Goal: Information Seeking & Learning: Learn about a topic

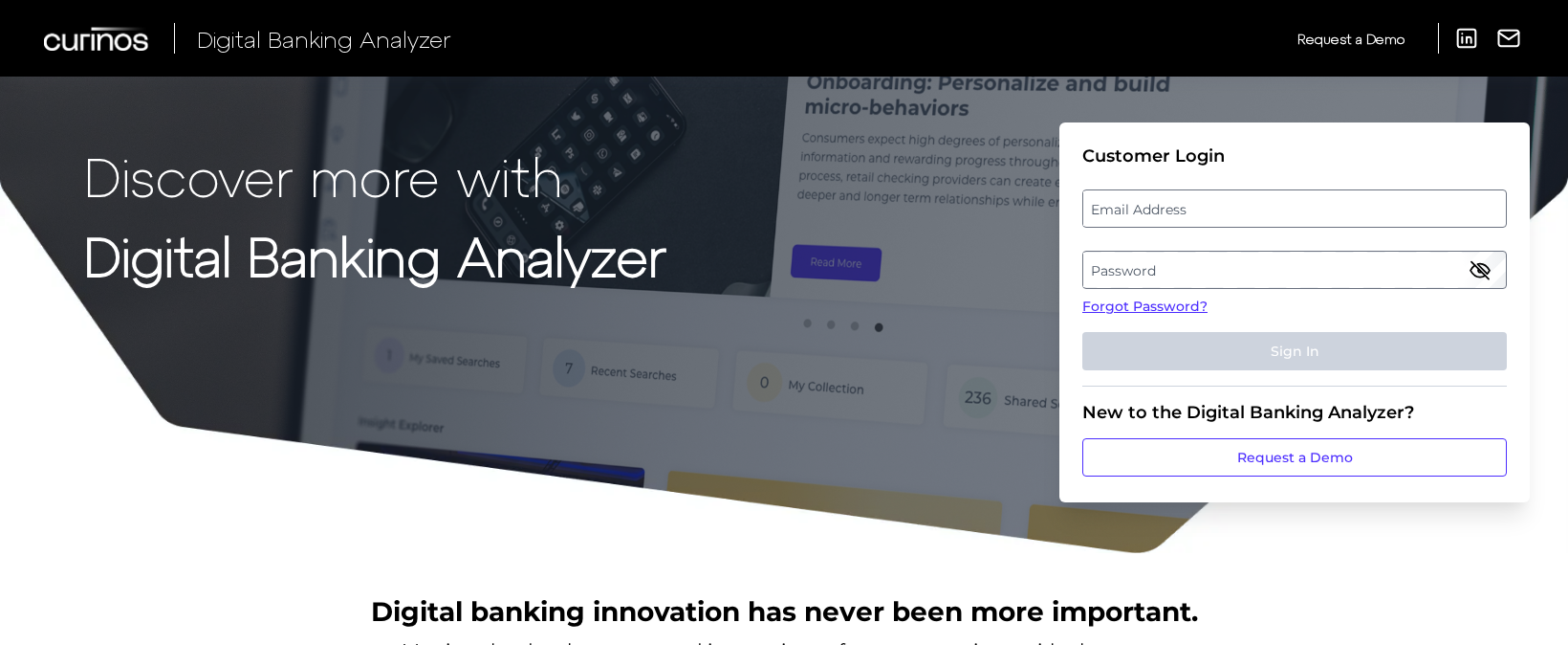
drag, startPoint x: 0, startPoint y: 0, endPoint x: 1183, endPoint y: 211, distance: 1201.7
click at [1183, 211] on label "Email Address" at bounding box center [1293, 208] width 421 height 35
click at [1183, 211] on input "email" at bounding box center [1294, 208] width 424 height 38
type input "[PERSON_NAME][EMAIL_ADDRESS][PERSON_NAME][DOMAIN_NAME]"
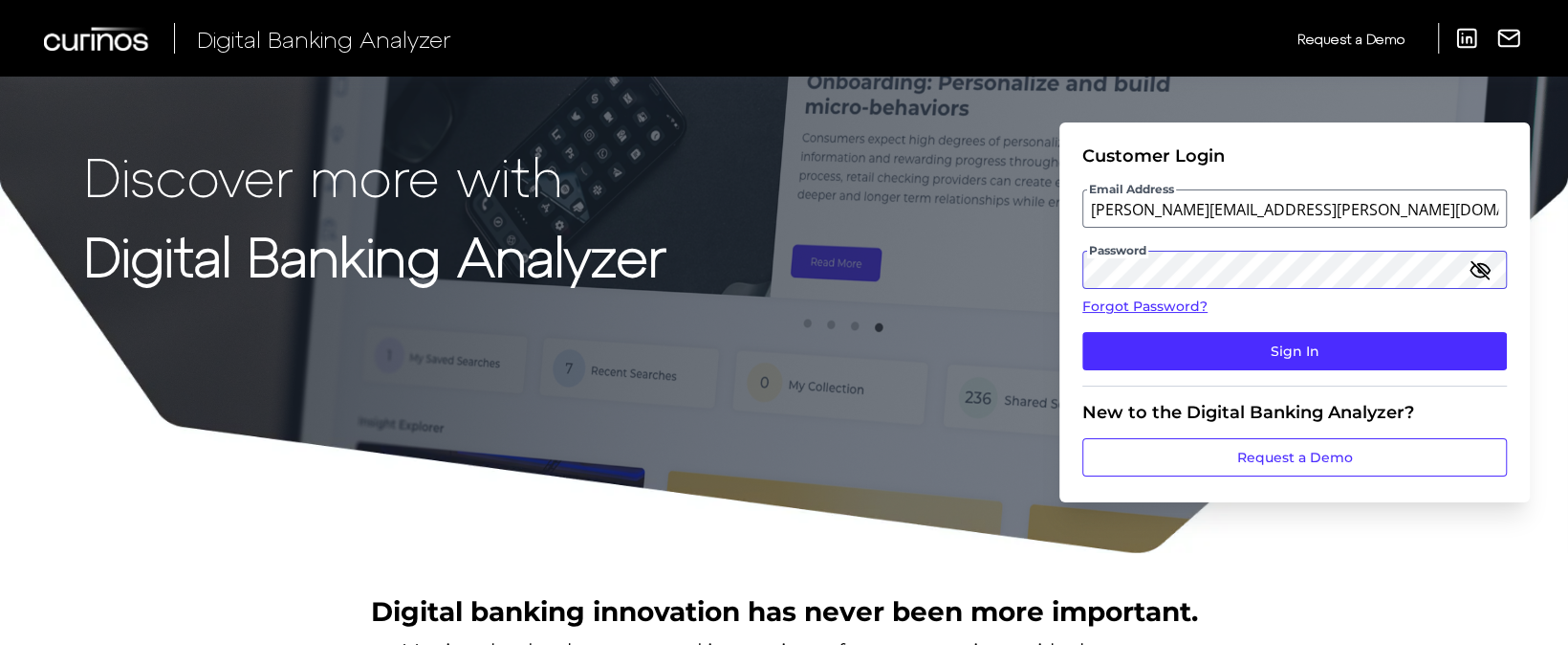
click at [1082, 332] on button "Sign In" at bounding box center [1294, 351] width 424 height 38
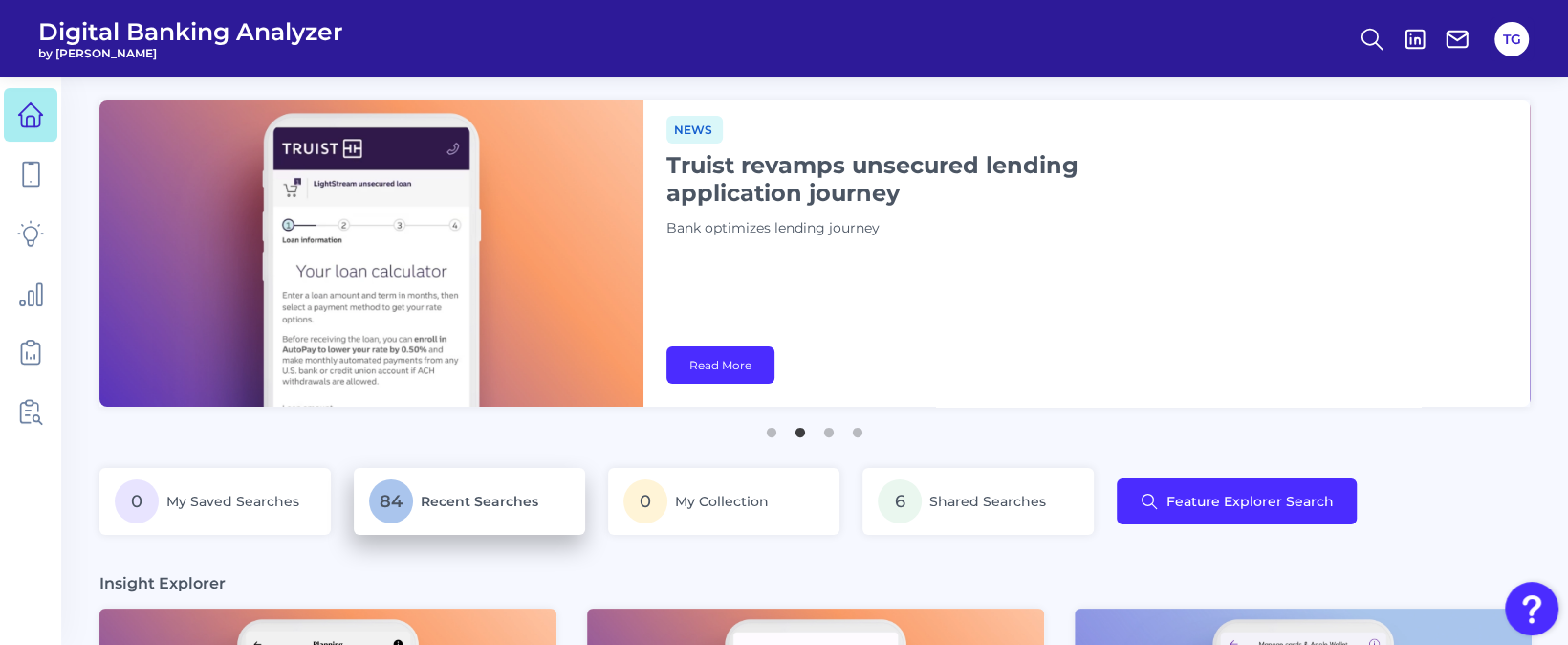
click at [406, 520] on p "84 Recent Searches" at bounding box center [468, 501] width 200 height 44
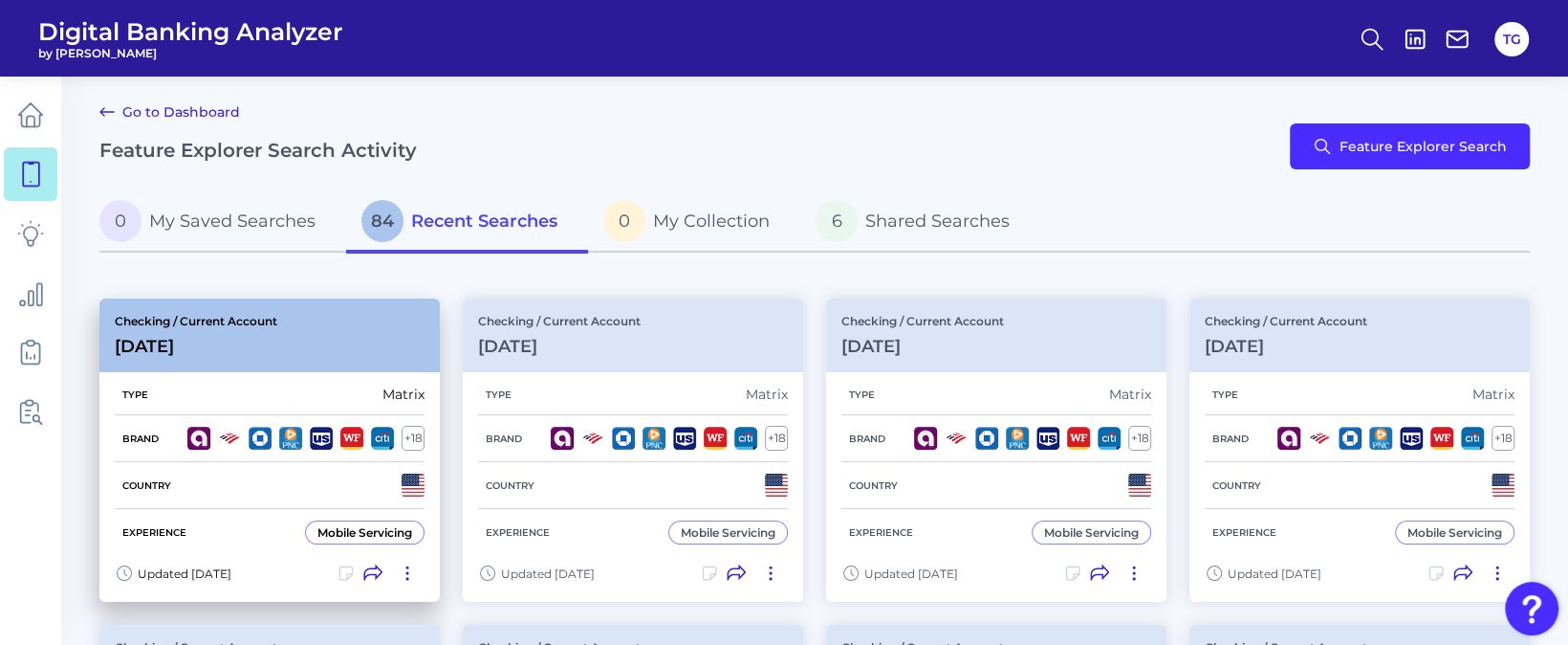
click at [330, 352] on div "Checking / Current Account [DATE]" at bounding box center [270, 335] width 341 height 74
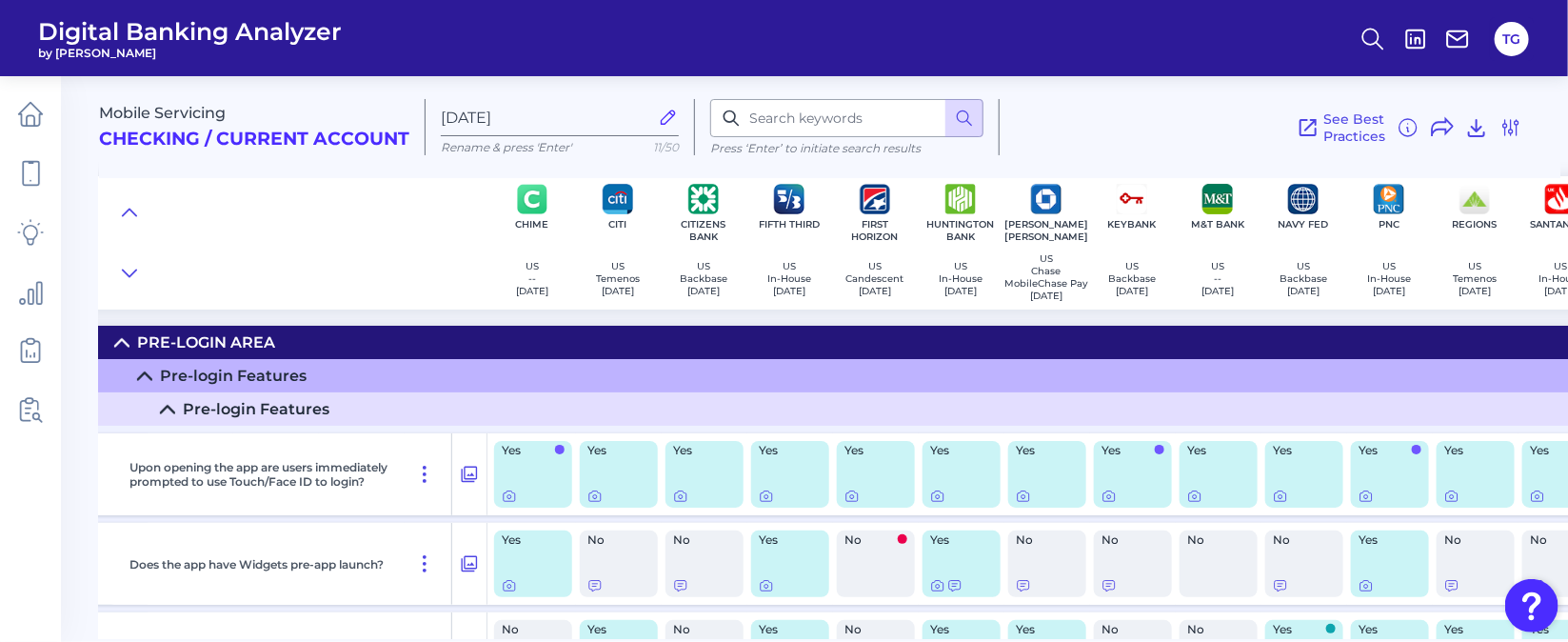
scroll to position [0, 428]
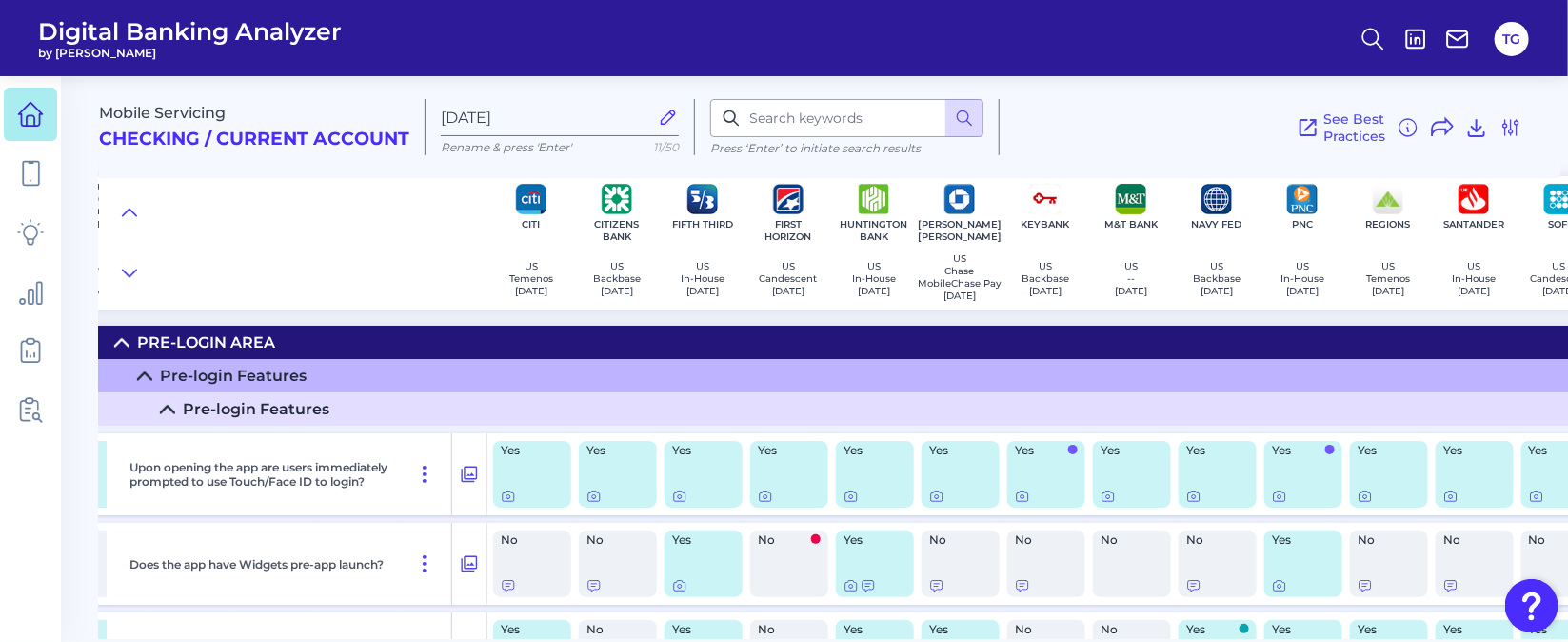
click at [33, 109] on icon at bounding box center [30, 114] width 27 height 27
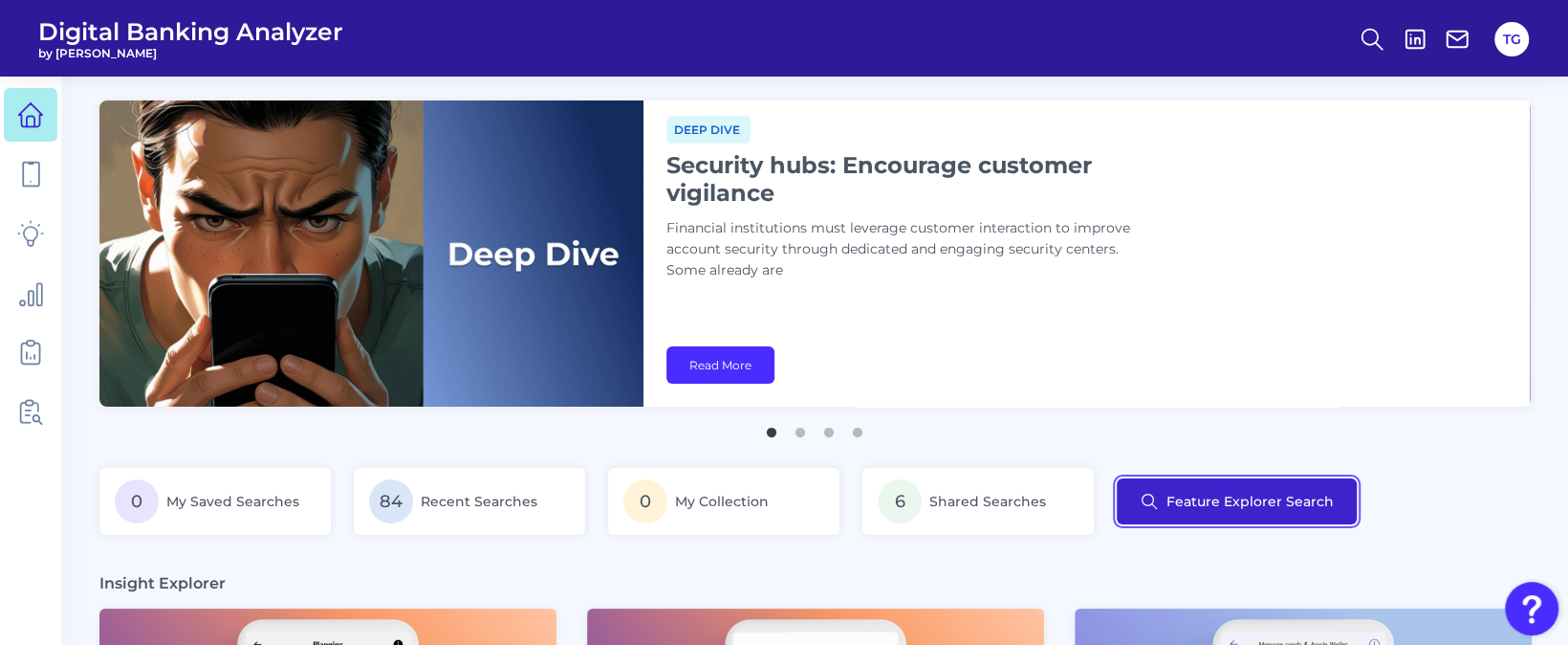
click at [1201, 482] on button "Feature Explorer Search" at bounding box center [1236, 501] width 240 height 46
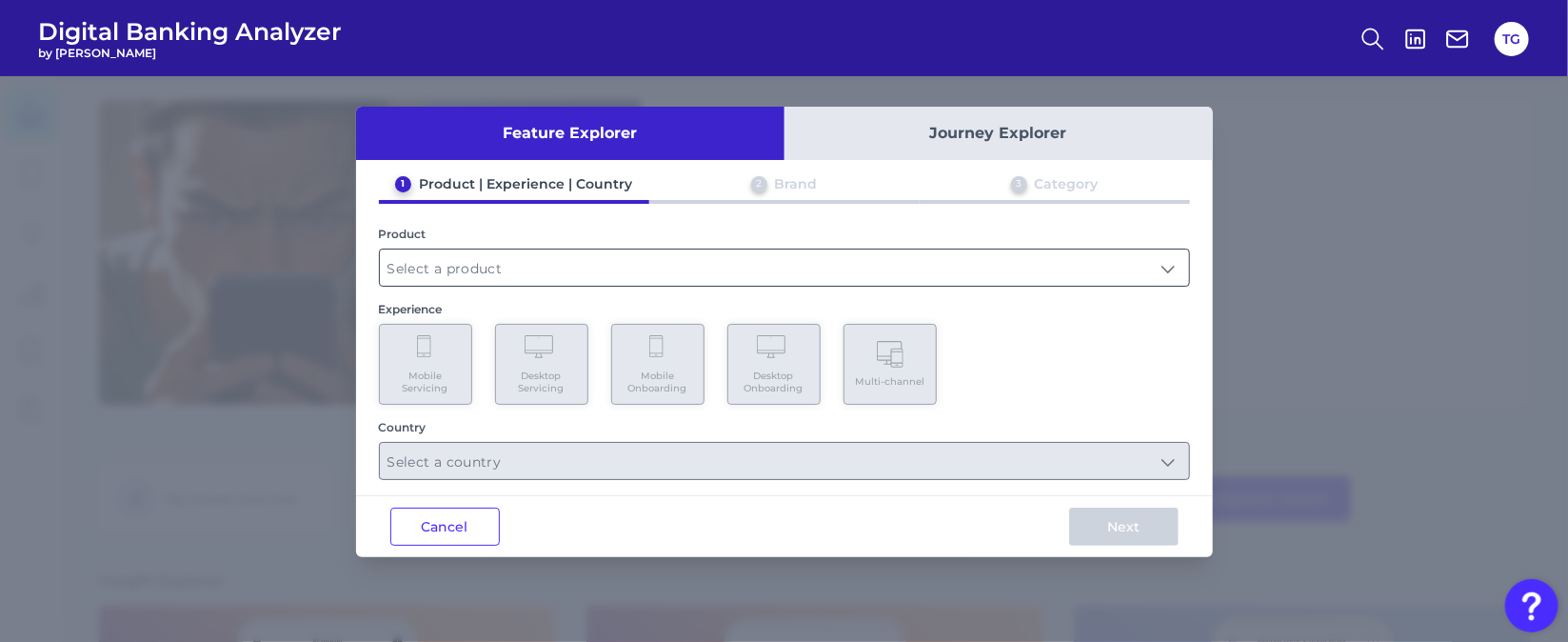
click at [639, 270] on input "text" at bounding box center [785, 267] width 810 height 36
click at [502, 321] on li "Checking / Current Account" at bounding box center [785, 314] width 810 height 44
type input "Checking / Current Account"
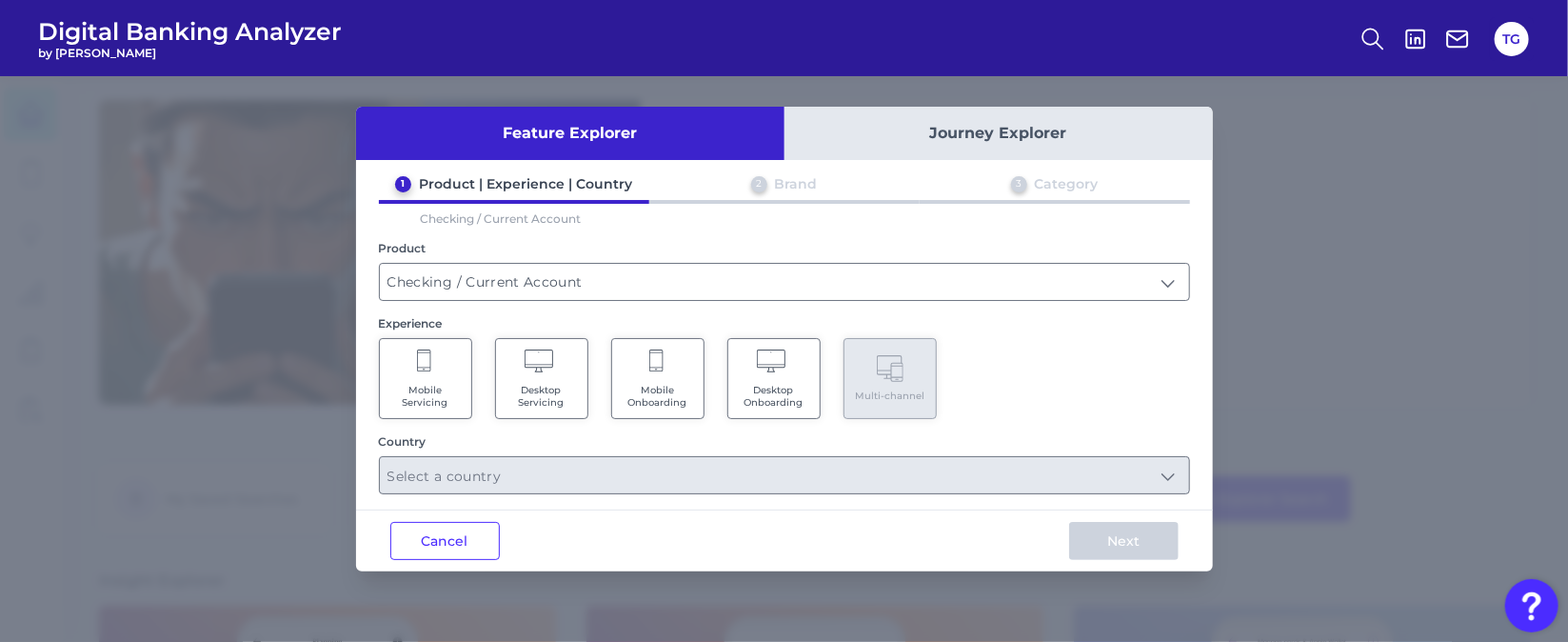
click at [439, 374] on Servicing "Mobile Servicing" at bounding box center [426, 379] width 93 height 81
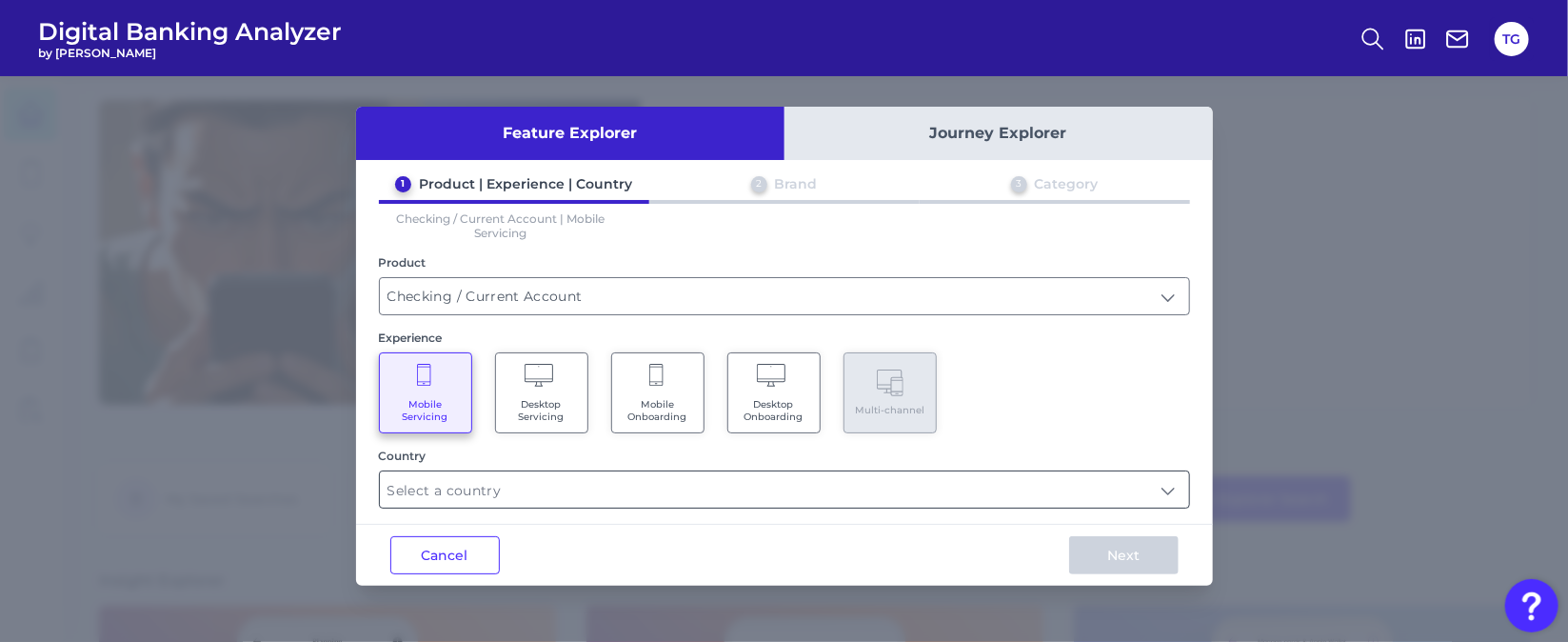
click at [638, 501] on input "text" at bounding box center [785, 489] width 810 height 36
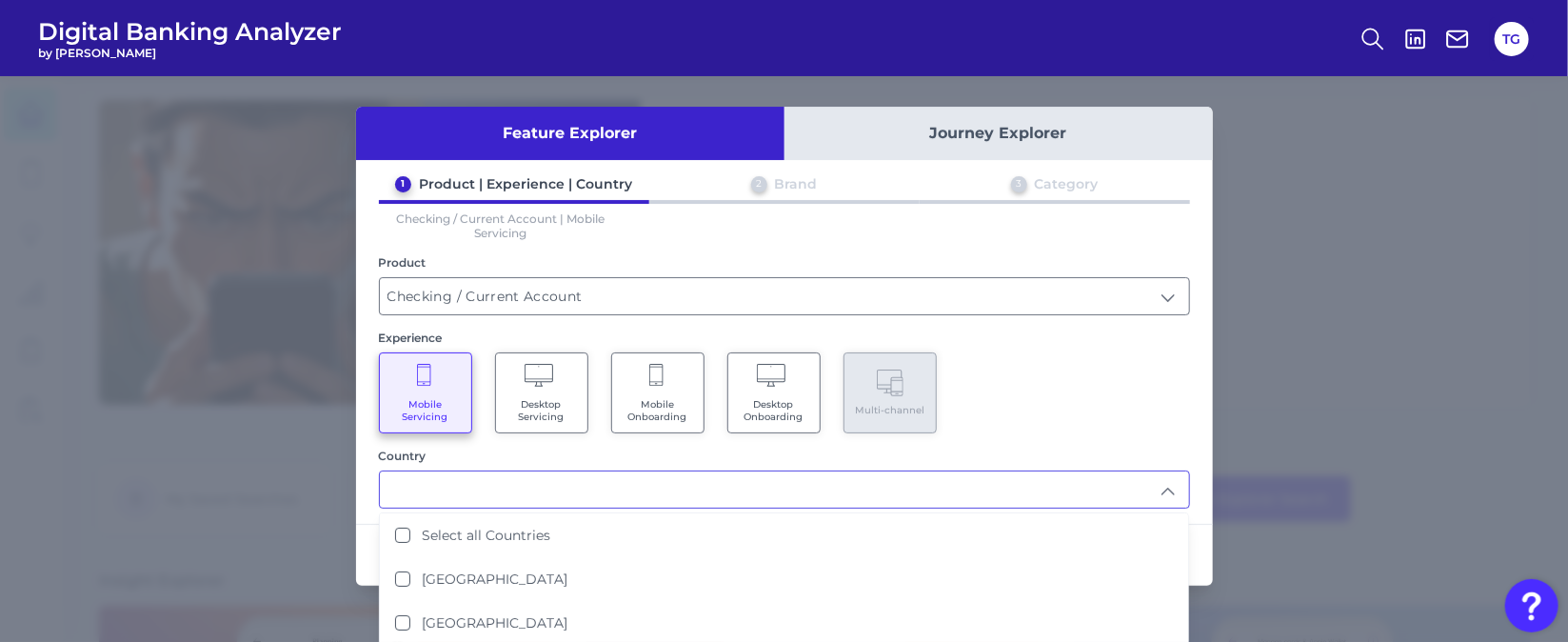
scroll to position [2, 0]
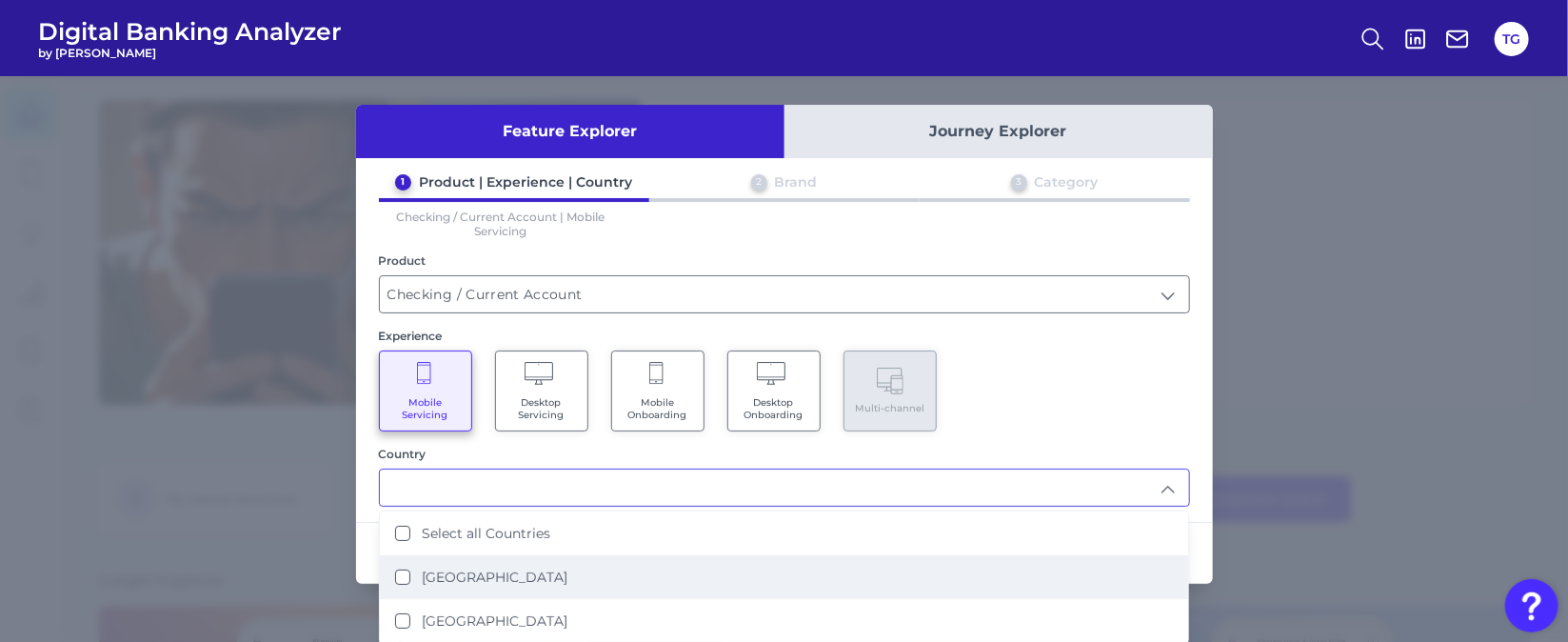
click at [484, 573] on label "[GEOGRAPHIC_DATA]" at bounding box center [494, 577] width 146 height 17
type input "[GEOGRAPHIC_DATA]"
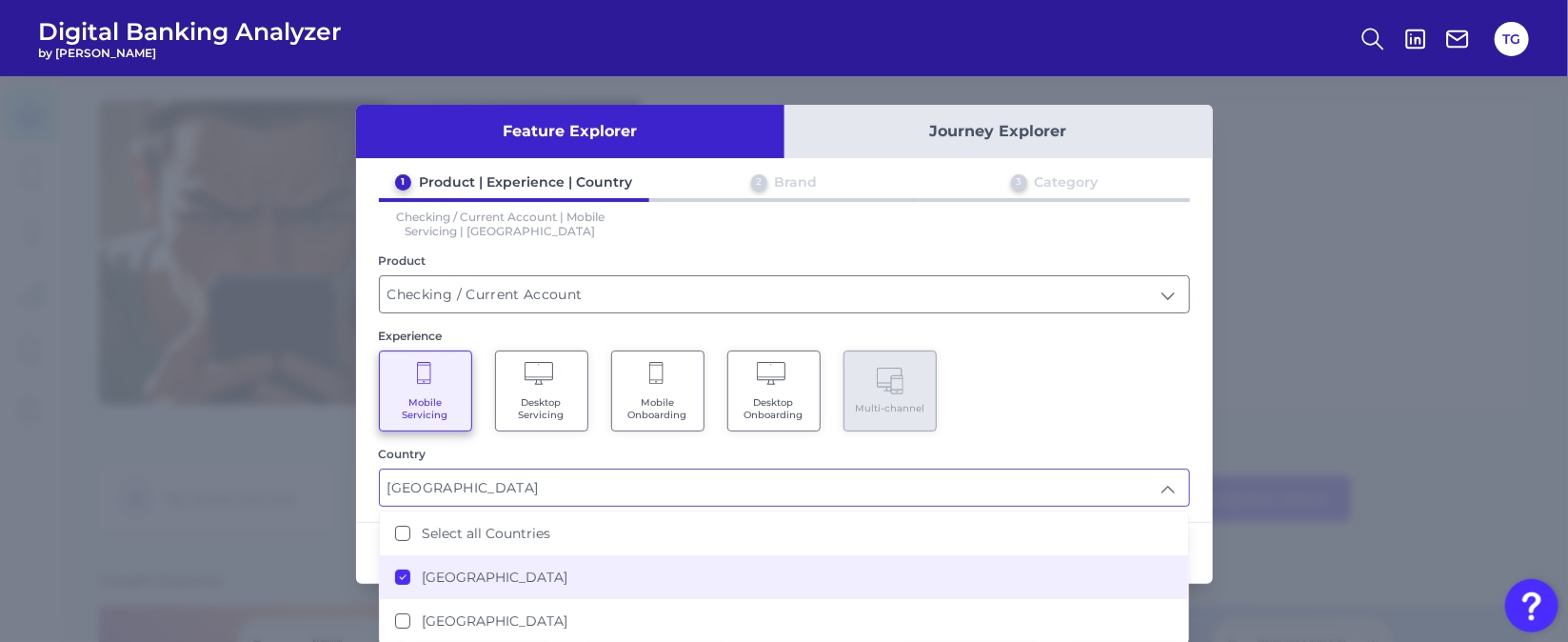
click at [1115, 386] on div "Mobile Servicing Desktop Servicing Mobile Onboarding Desktop Onboarding Multi-c…" at bounding box center [784, 391] width 811 height 81
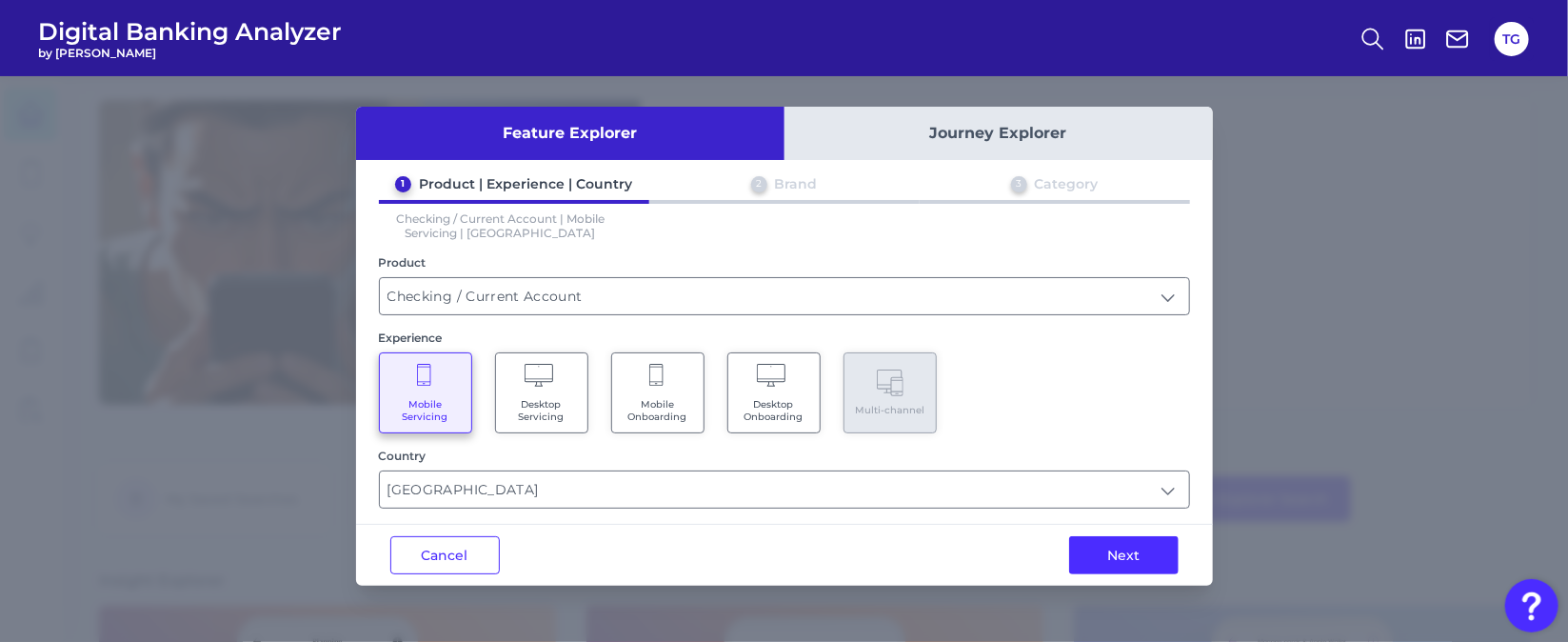
click at [1123, 576] on div "Next" at bounding box center [1123, 555] width 178 height 61
click at [1114, 559] on button "Next" at bounding box center [1124, 555] width 109 height 38
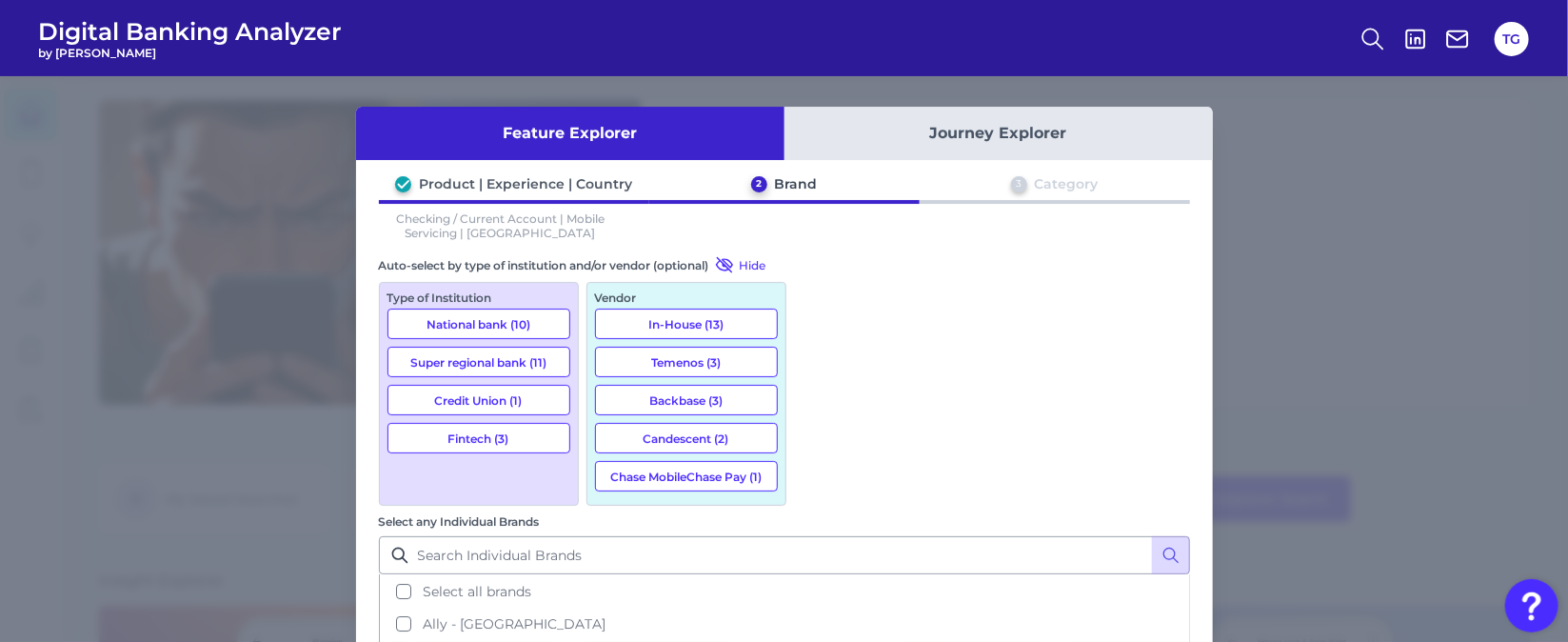
click at [548, 323] on button "National bank (10)" at bounding box center [479, 323] width 183 height 31
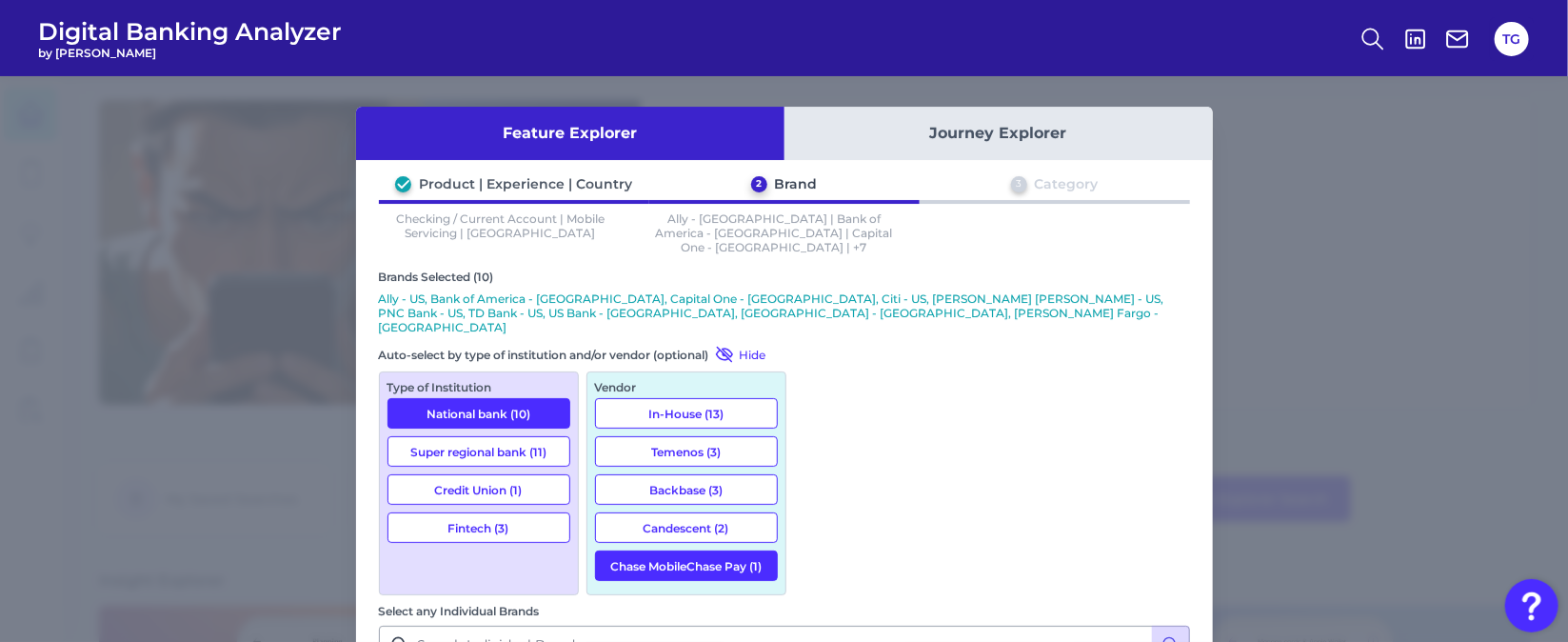
click at [482, 436] on button "Super regional bank (11)" at bounding box center [479, 450] width 183 height 31
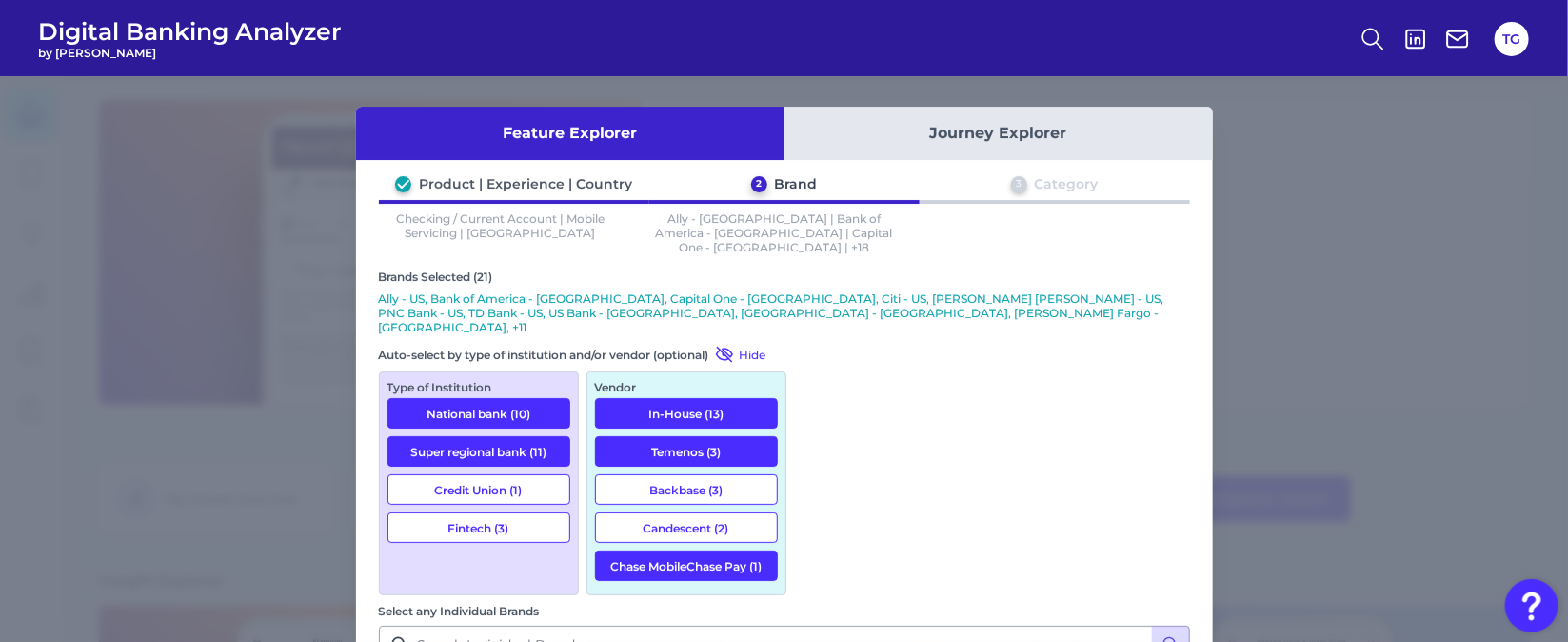
click at [521, 398] on button "National bank (10)" at bounding box center [479, 413] width 183 height 31
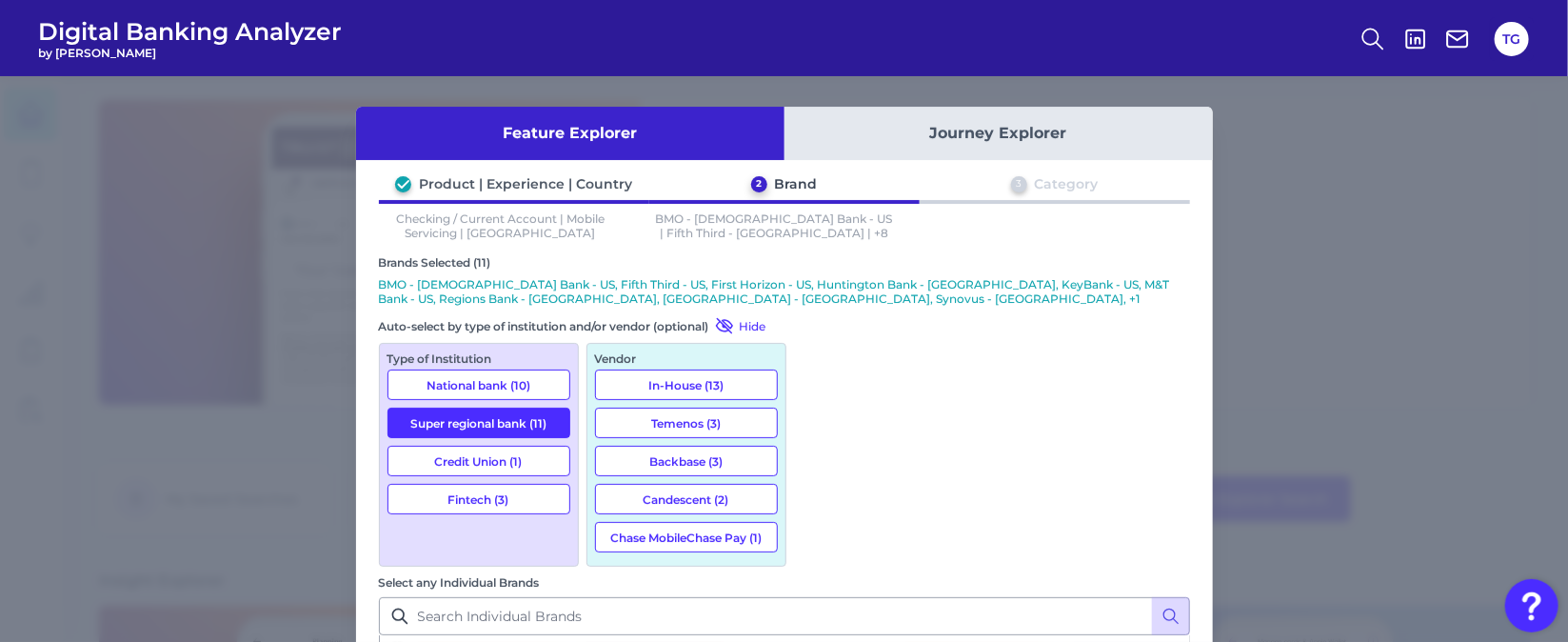
click at [518, 413] on button "Super regional bank (11)" at bounding box center [479, 423] width 183 height 31
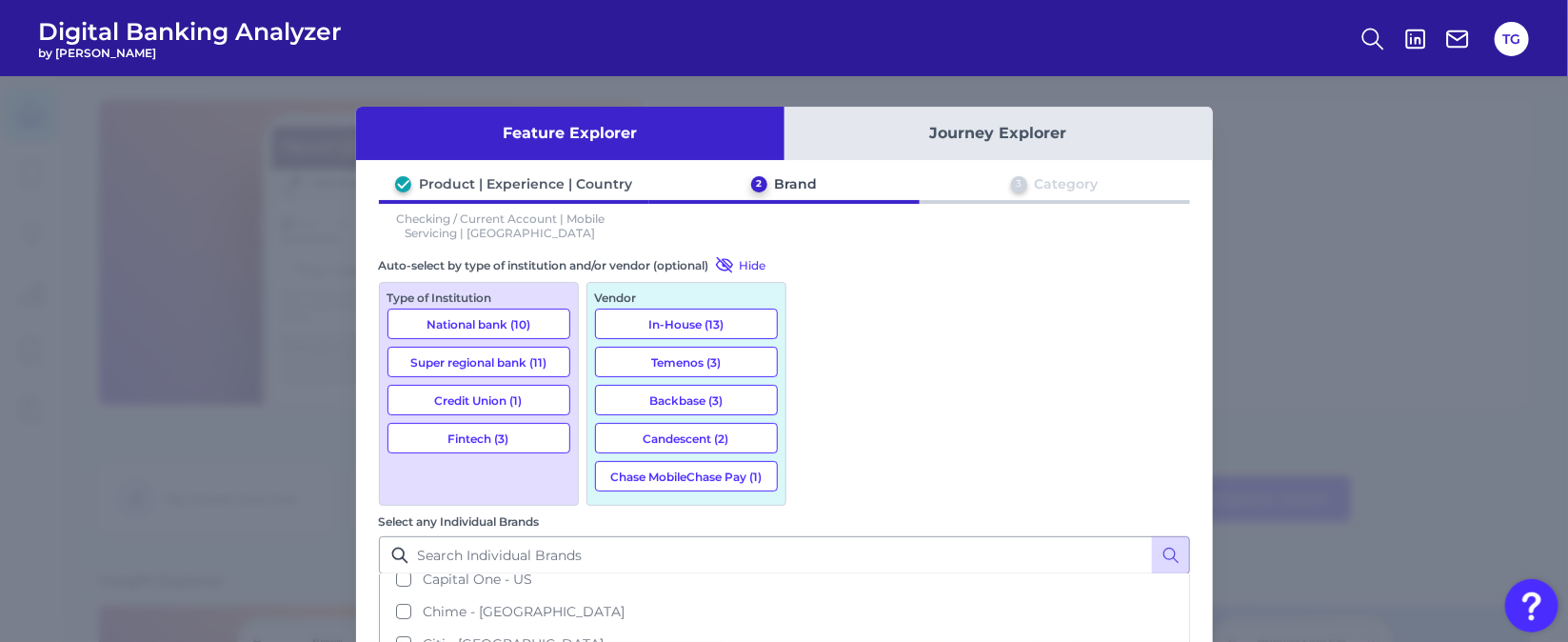
scroll to position [285, 0]
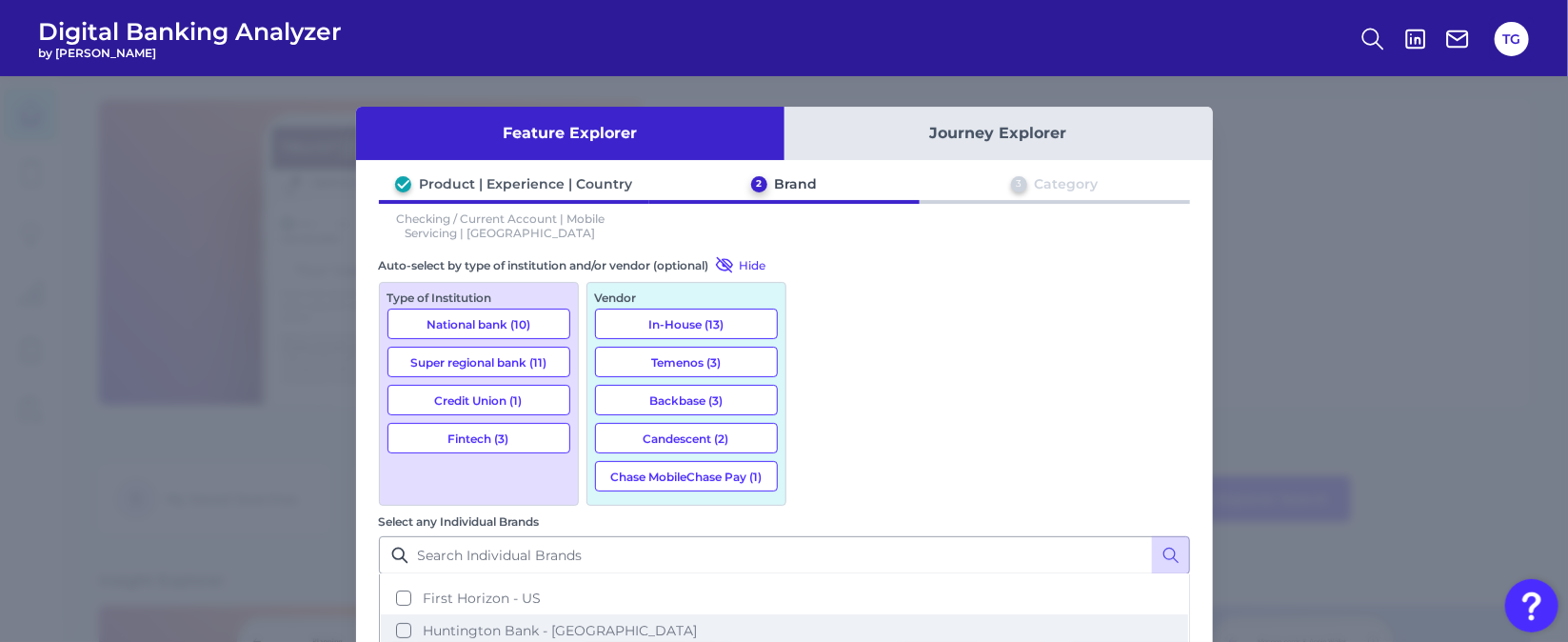
click at [817, 614] on button "Huntington Bank - [GEOGRAPHIC_DATA]" at bounding box center [785, 630] width 808 height 33
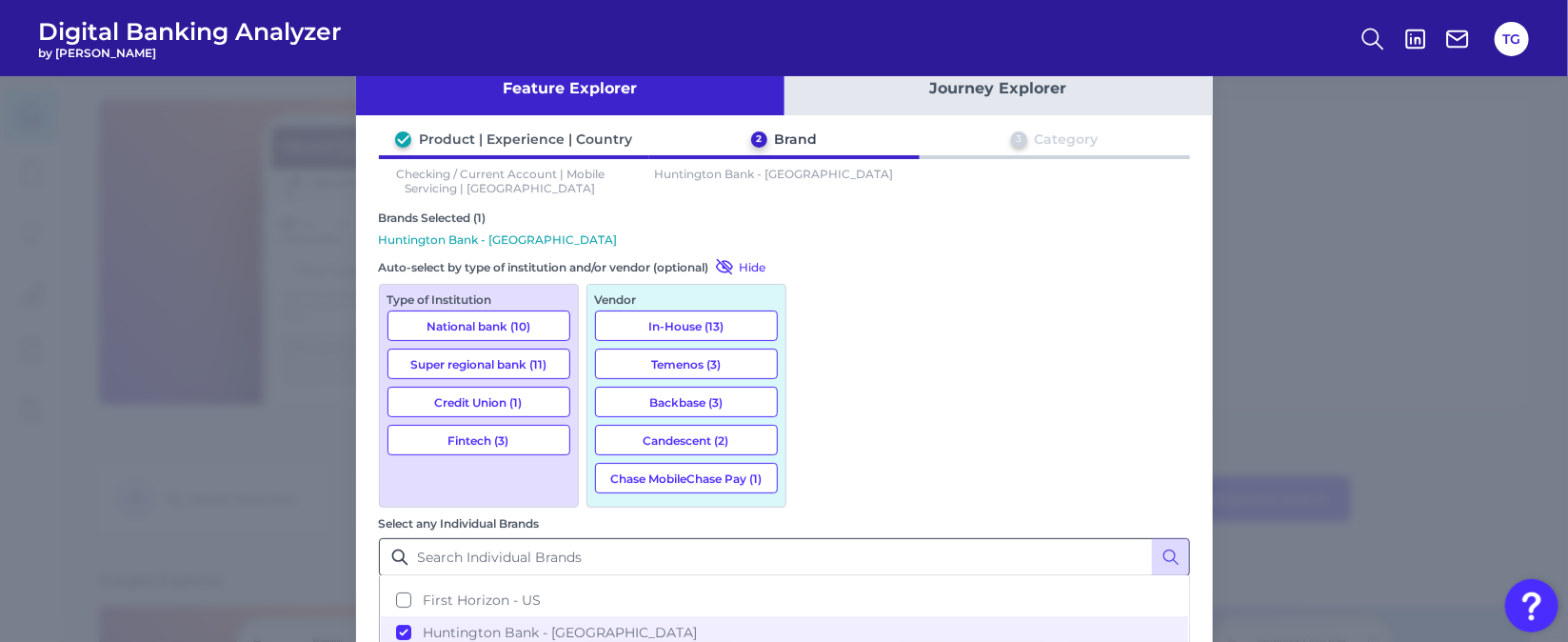
scroll to position [97, 0]
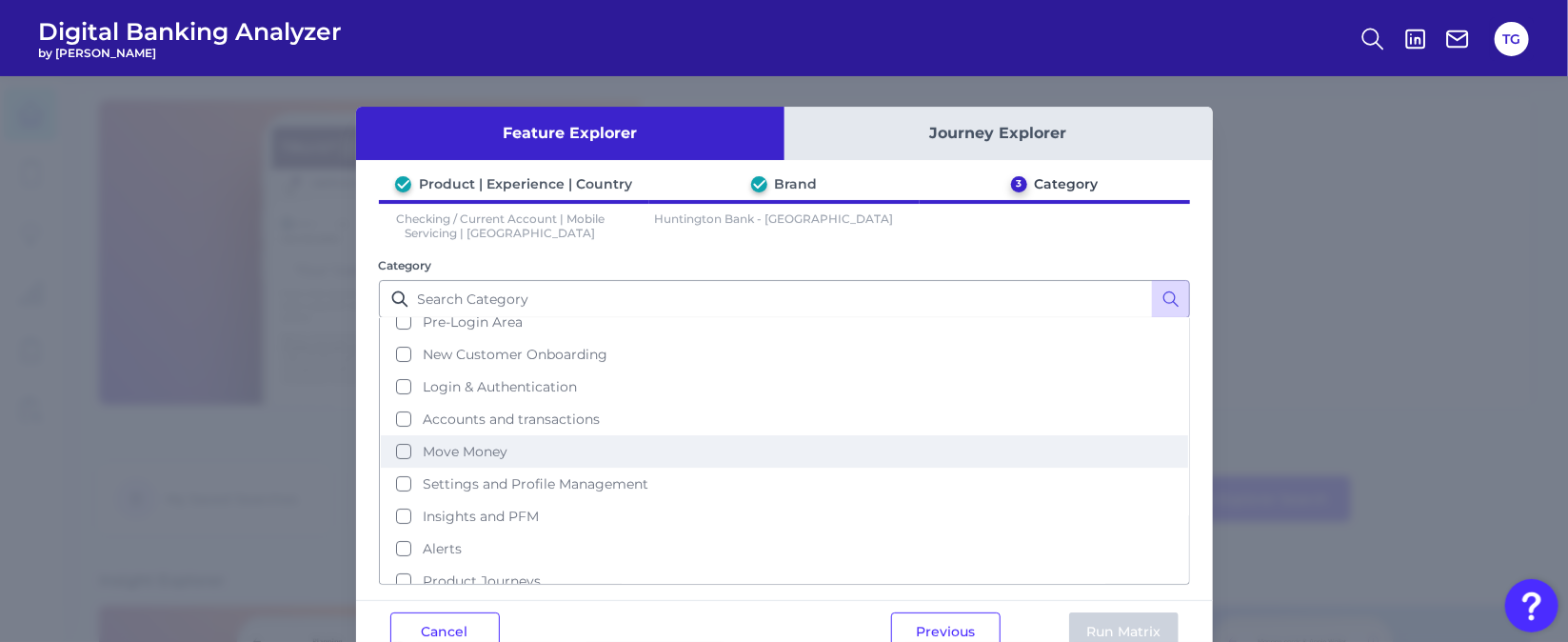
scroll to position [82, 0]
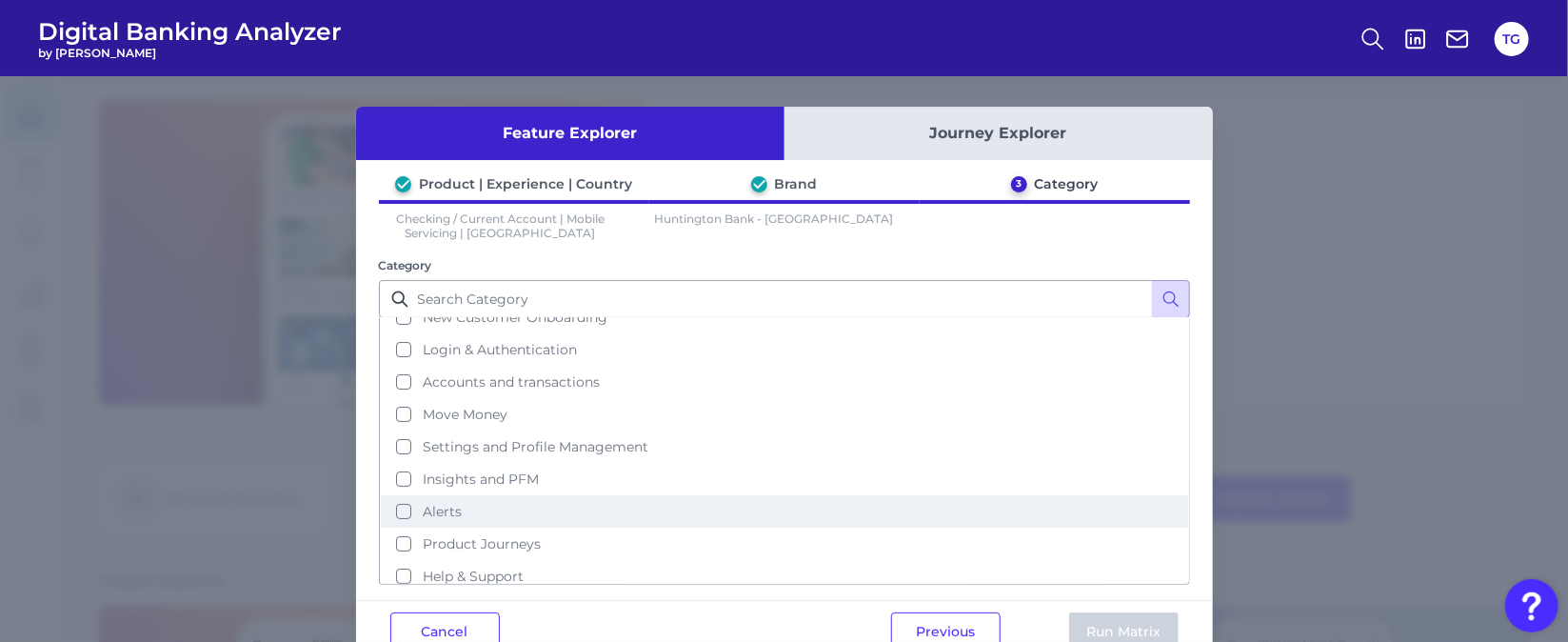
click at [444, 503] on span "Alerts" at bounding box center [442, 511] width 39 height 17
click at [1119, 621] on button "Run Matrix" at bounding box center [1124, 631] width 109 height 38
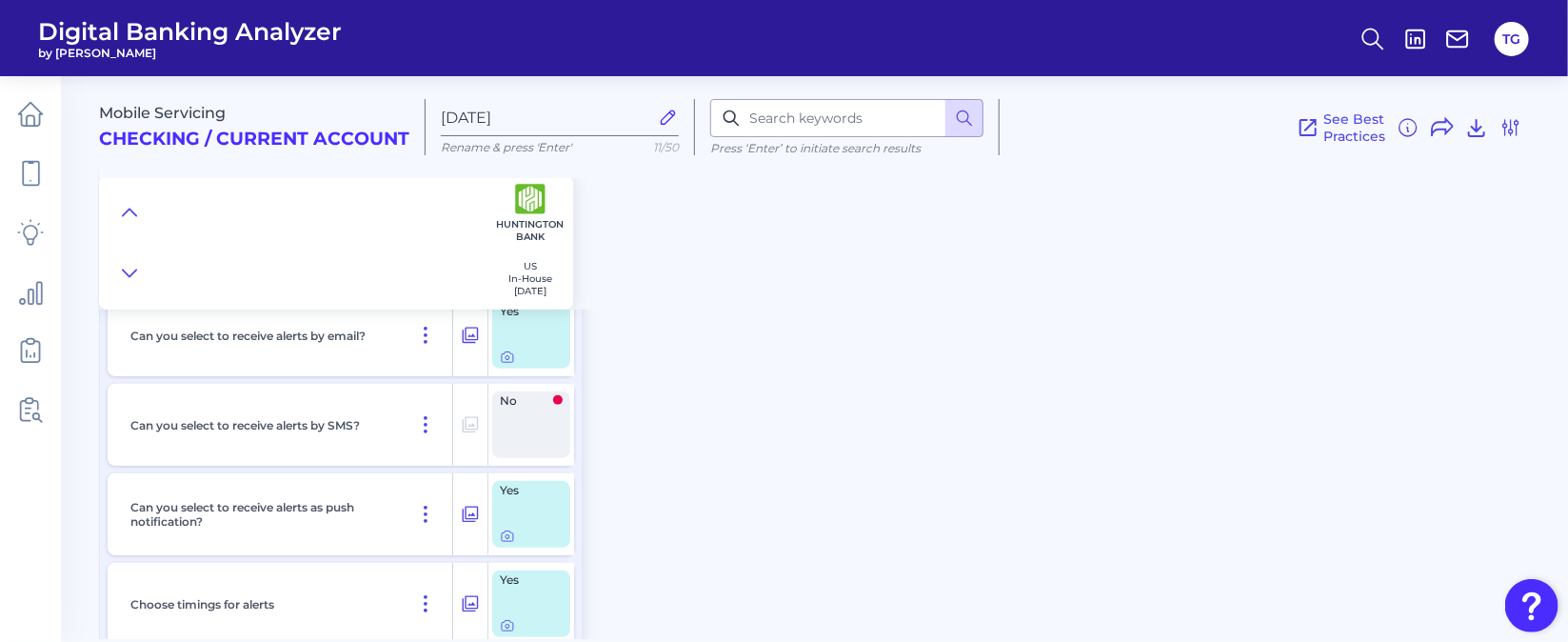
scroll to position [428, 0]
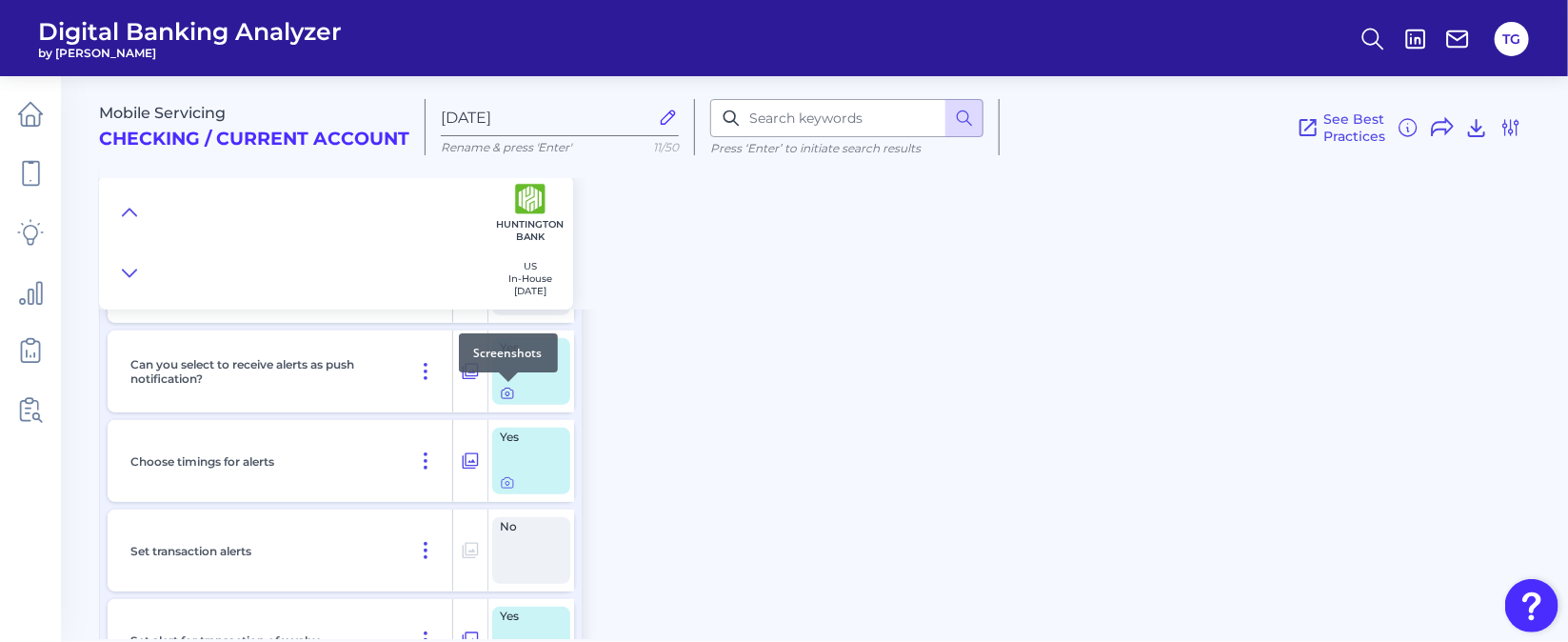
click at [503, 391] on icon at bounding box center [507, 393] width 15 height 15
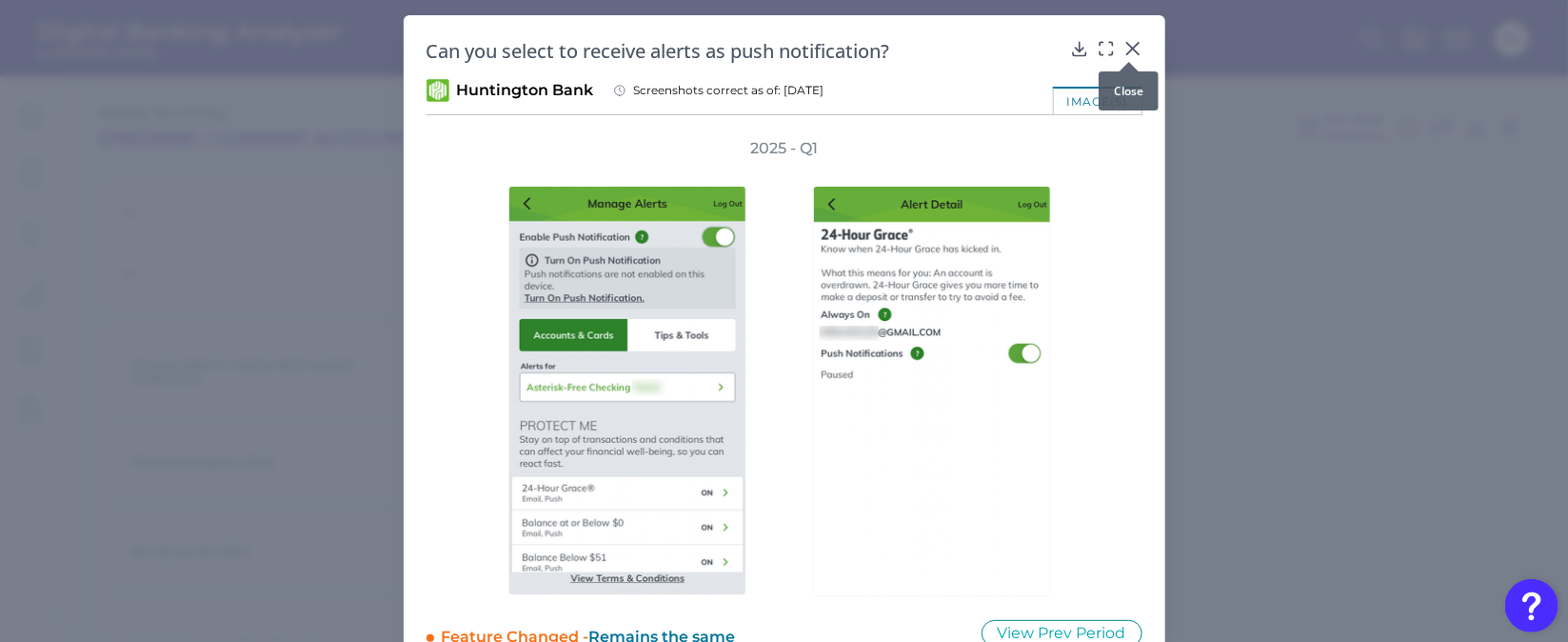
click at [1131, 50] on icon at bounding box center [1132, 49] width 12 height 12
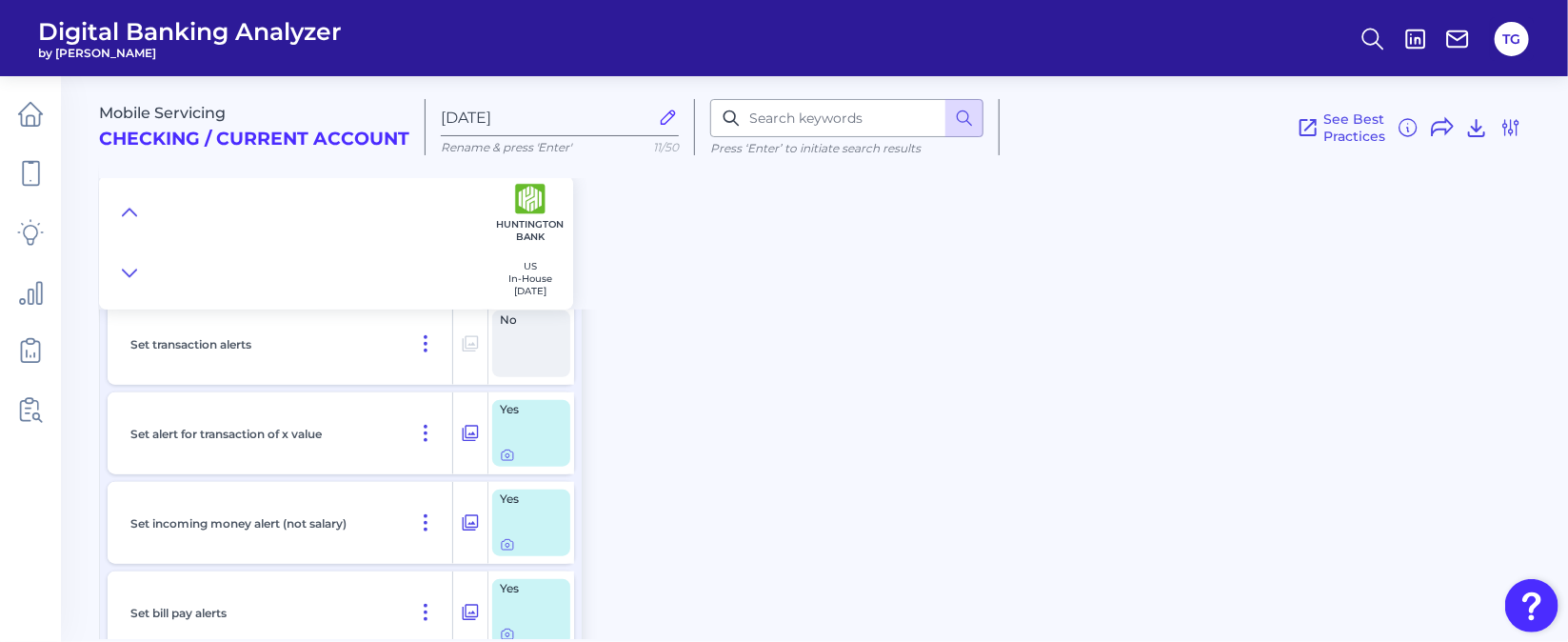
scroll to position [685, 0]
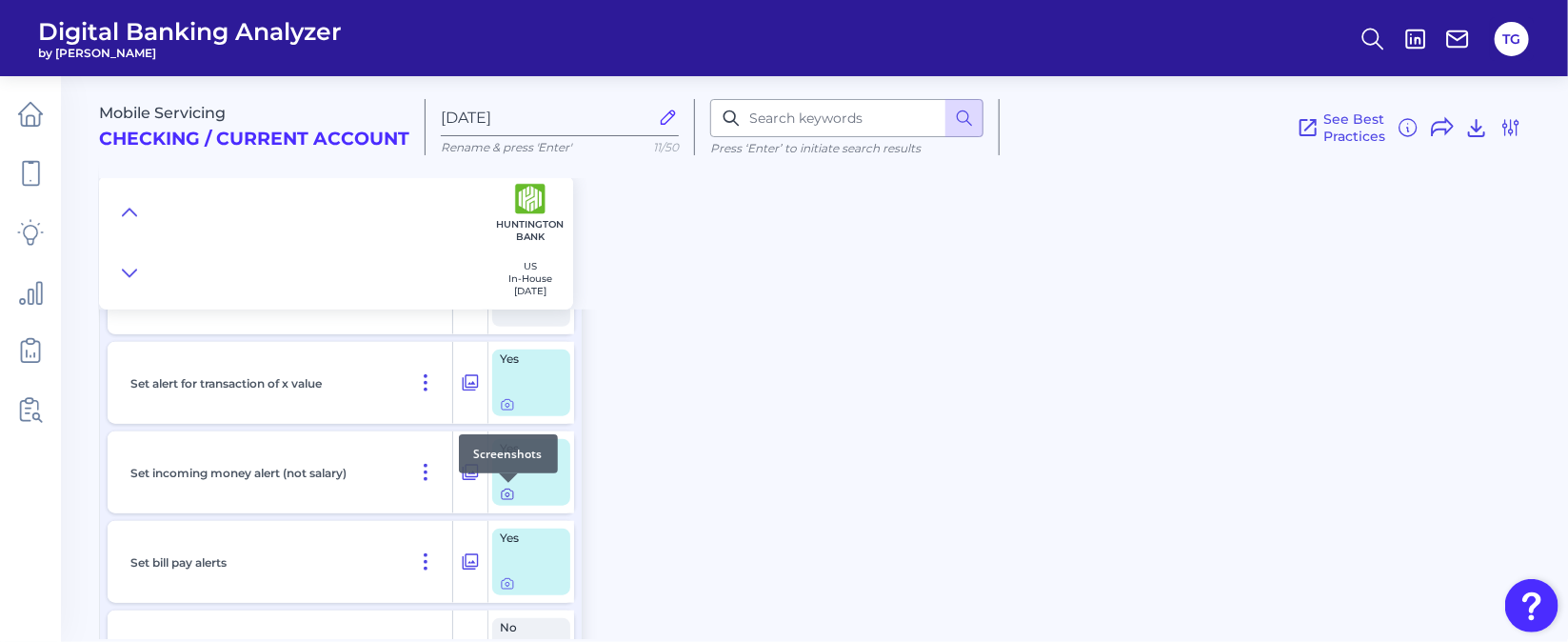
click at [505, 498] on icon at bounding box center [507, 493] width 15 height 15
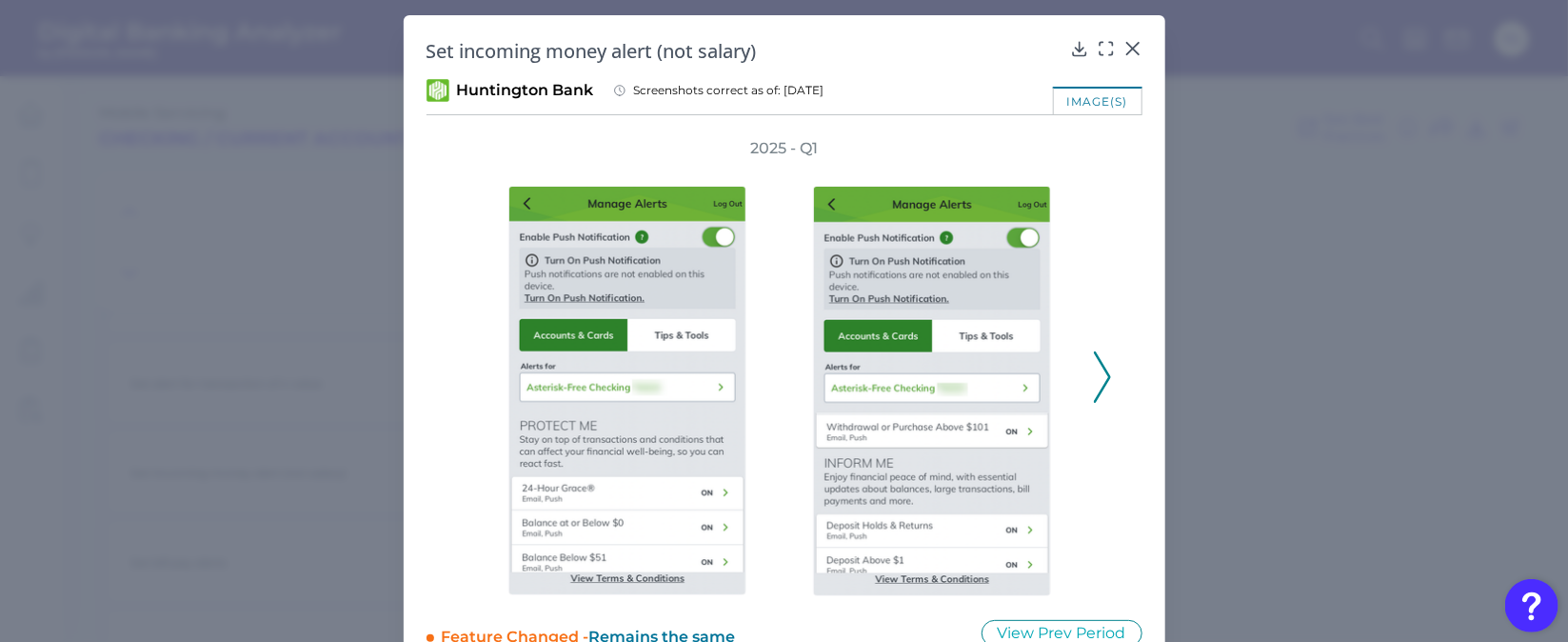
click at [1105, 380] on polyline at bounding box center [1102, 377] width 14 height 49
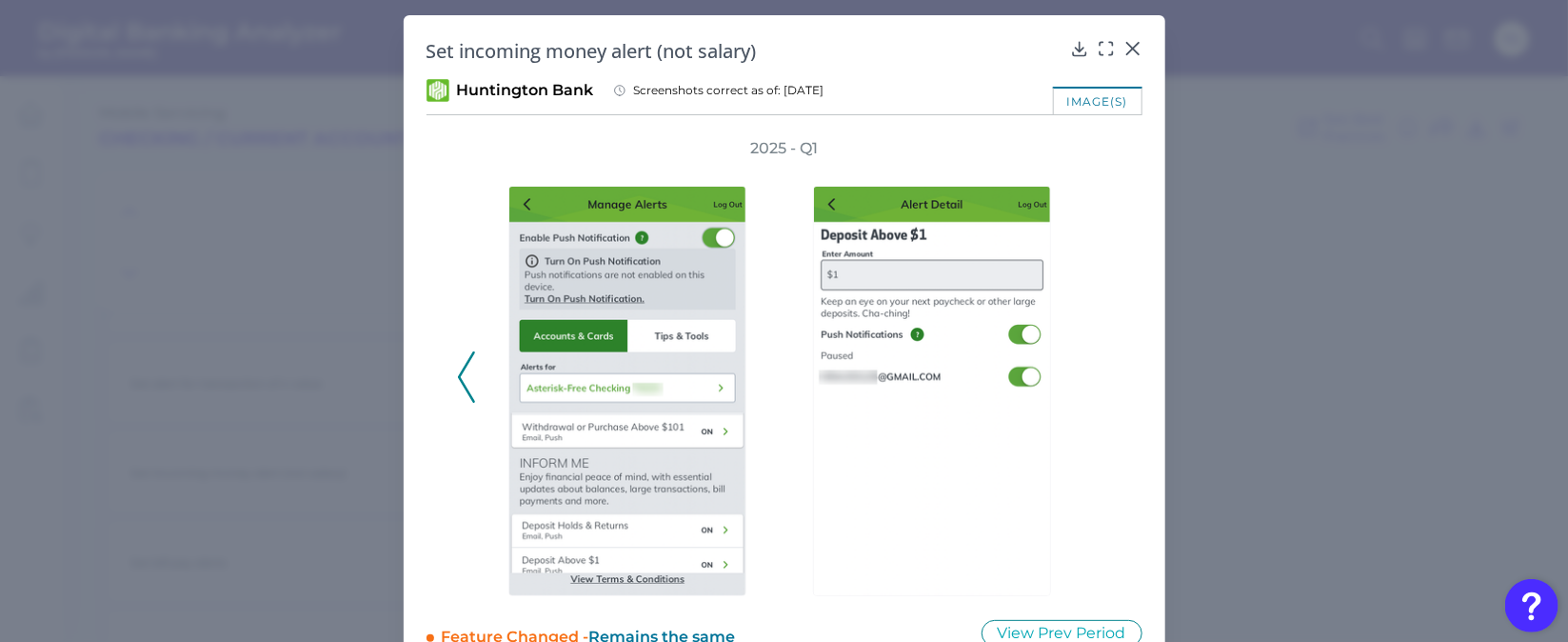
click at [1107, 368] on div "2025 - Q1" at bounding box center [785, 367] width 655 height 458
click at [1132, 47] on icon at bounding box center [1132, 48] width 19 height 19
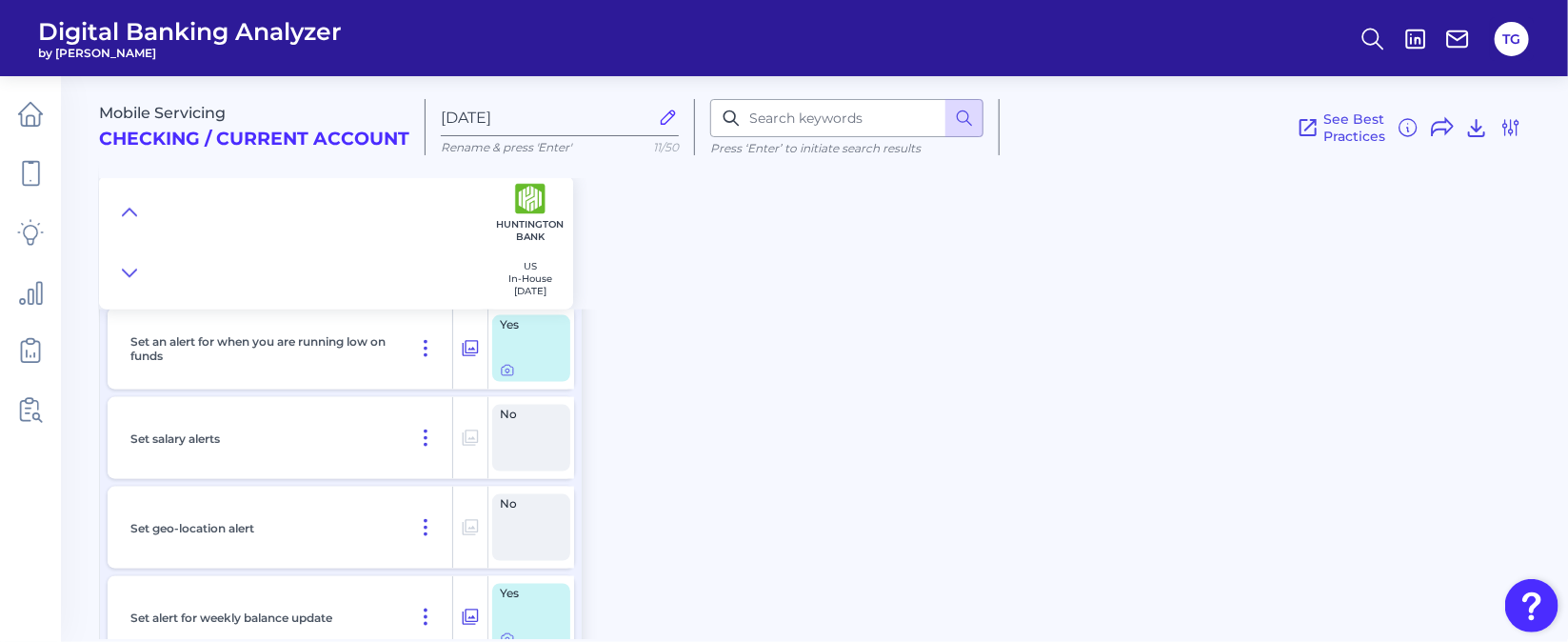
scroll to position [1113, 0]
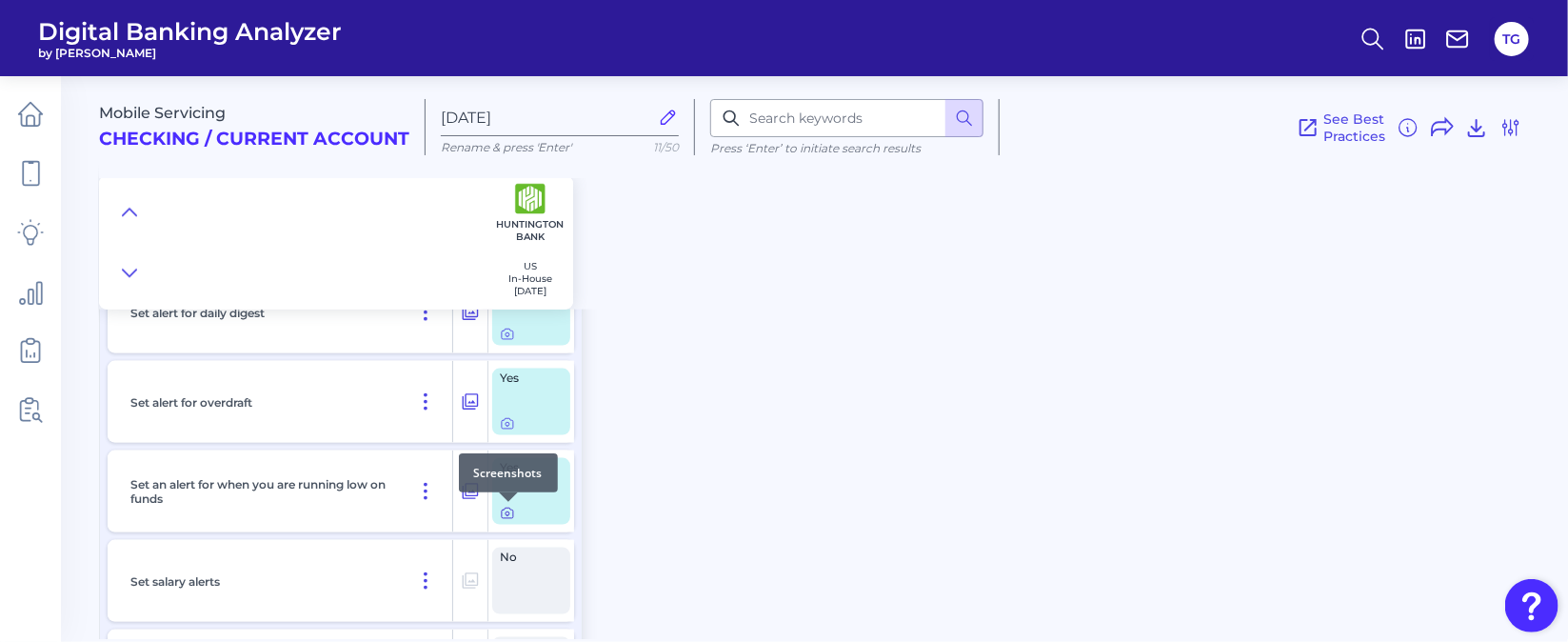
click at [508, 512] on icon at bounding box center [507, 514] width 4 height 4
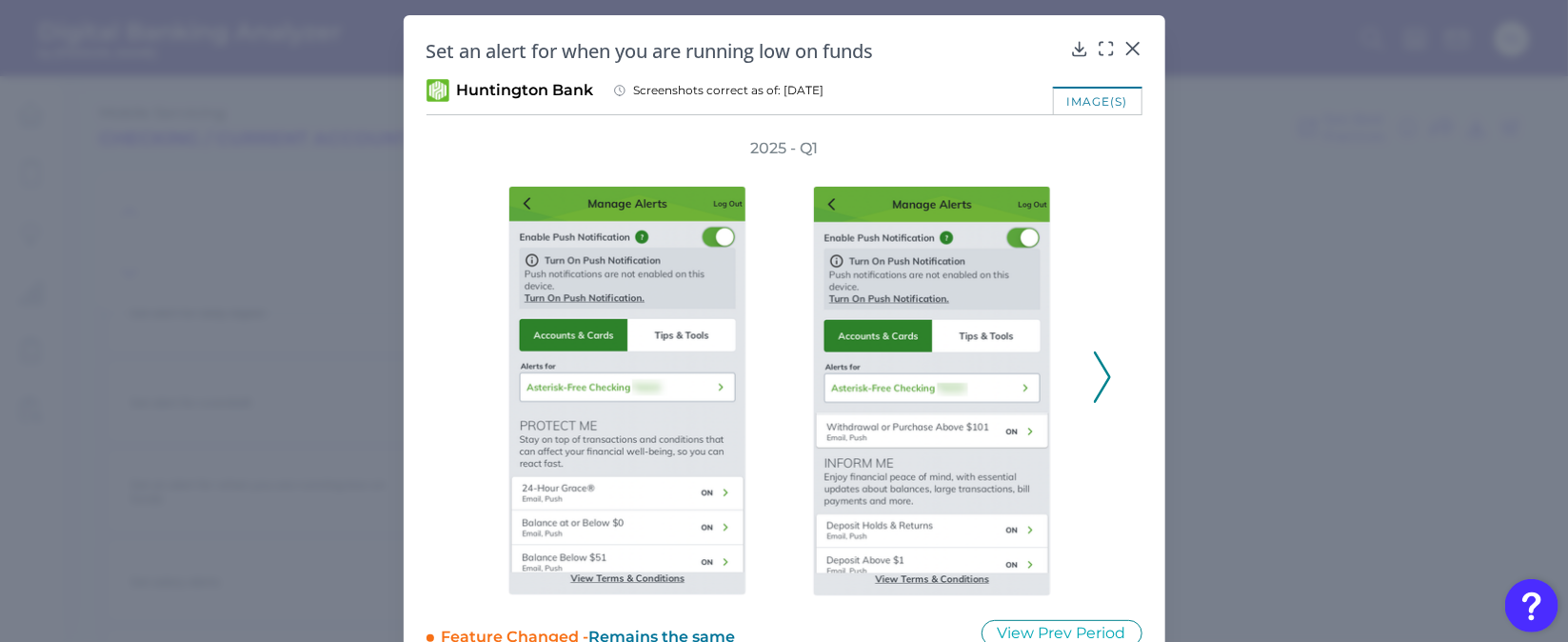
click at [1094, 371] on icon at bounding box center [1102, 377] width 17 height 52
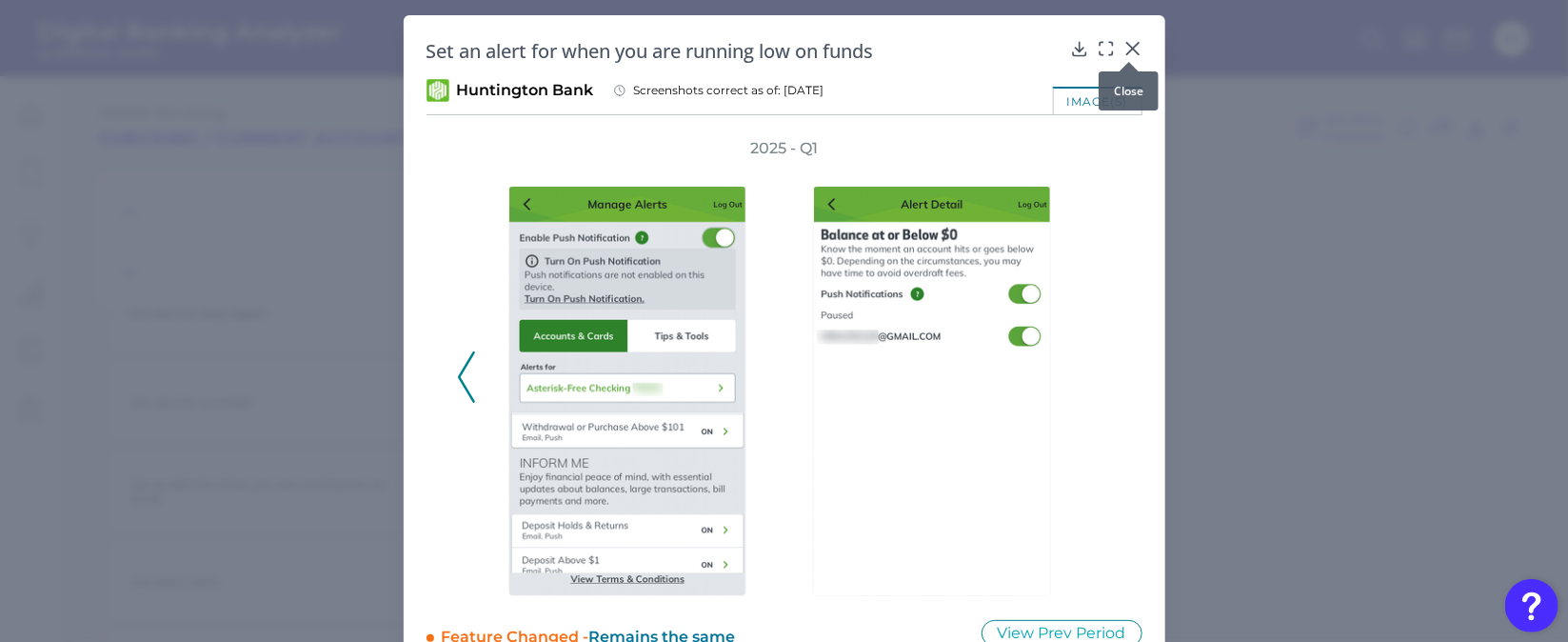
click at [1133, 45] on icon at bounding box center [1132, 49] width 12 height 12
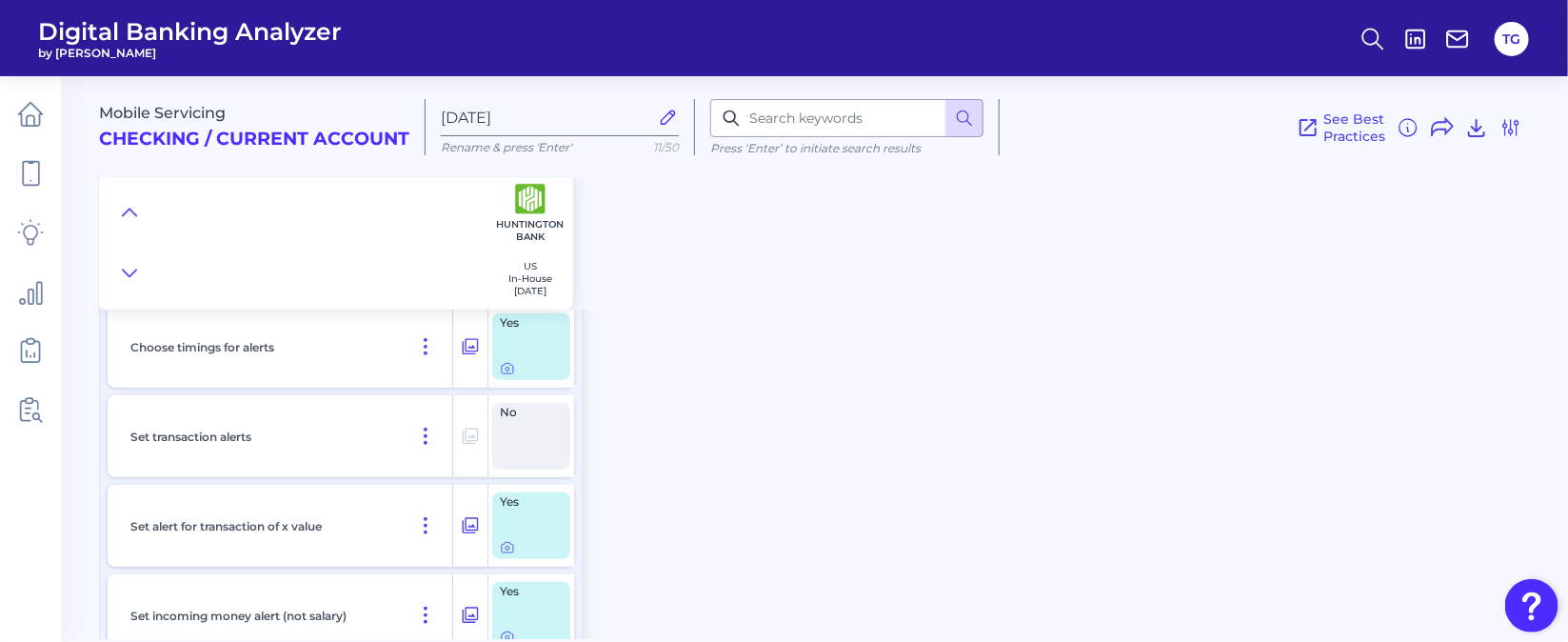
scroll to position [399, 0]
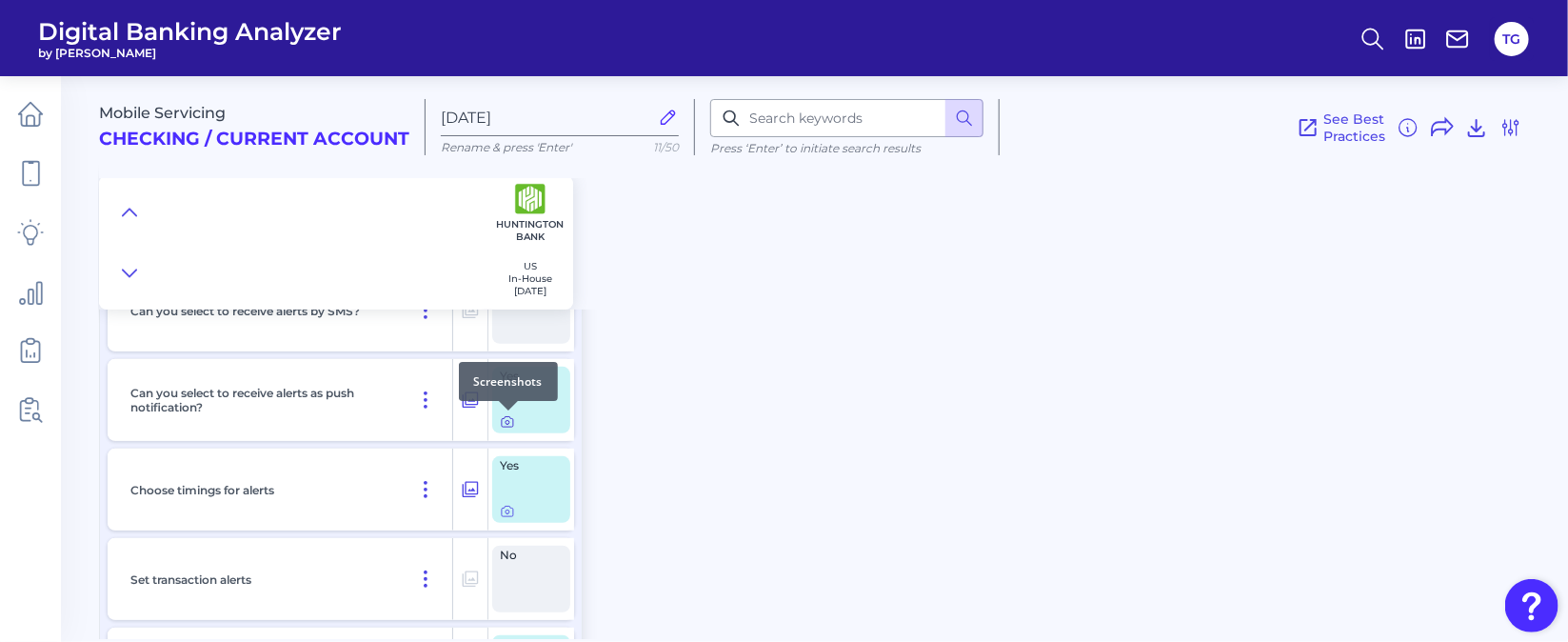
click at [505, 413] on div at bounding box center [508, 410] width 19 height 19
click at [504, 416] on div at bounding box center [508, 410] width 19 height 19
click at [507, 425] on icon at bounding box center [507, 421] width 15 height 15
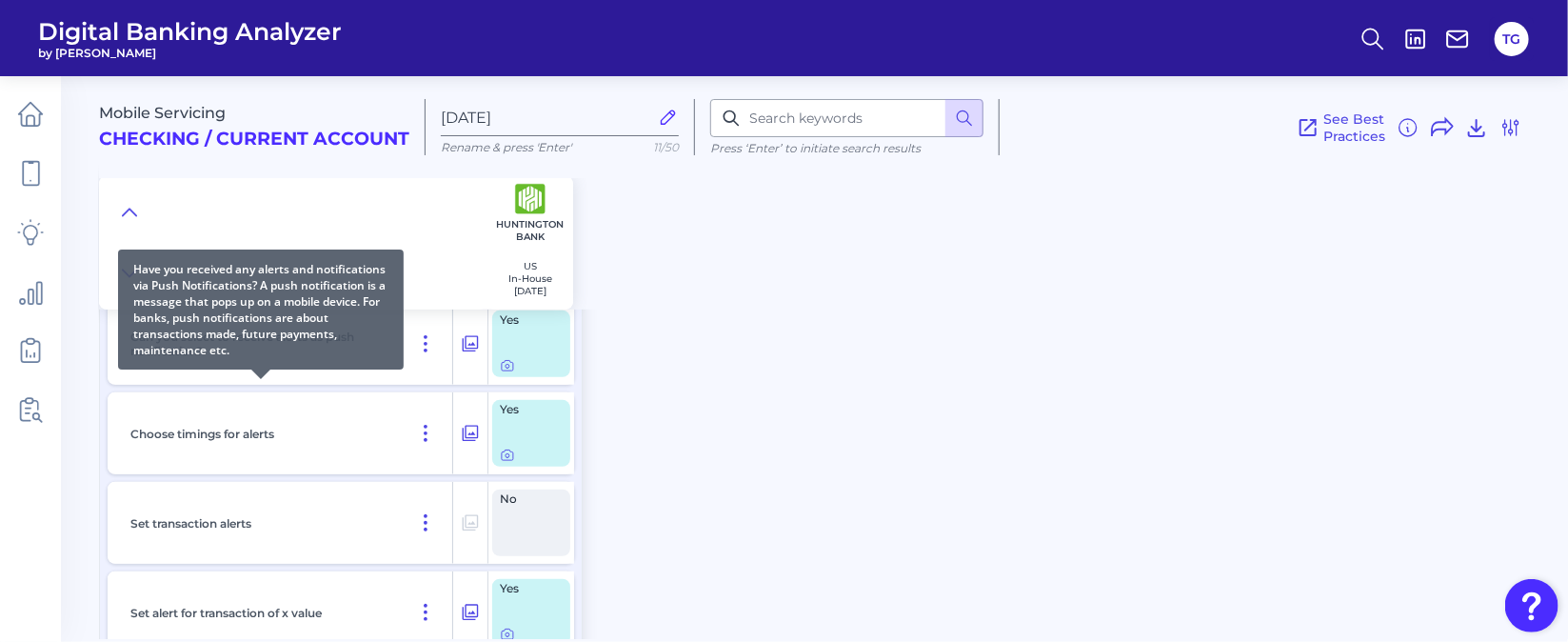
scroll to position [542, 0]
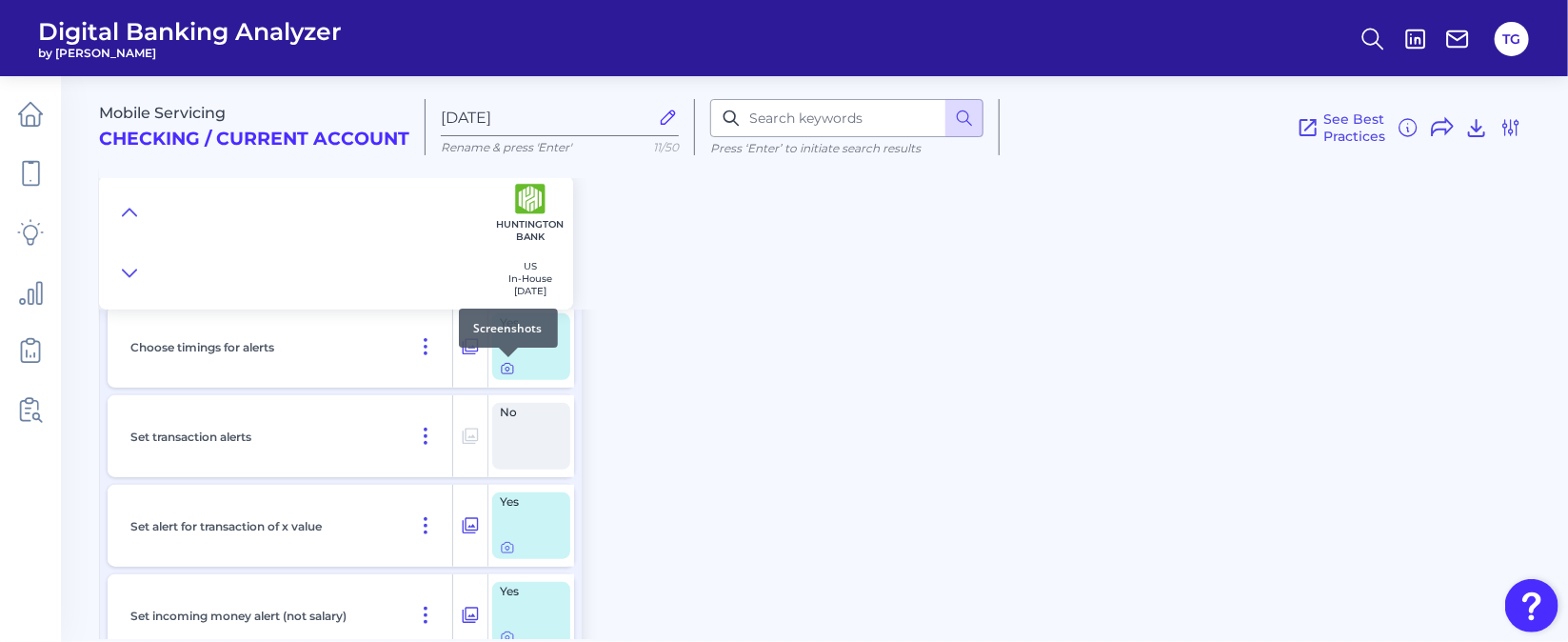
click at [506, 367] on icon at bounding box center [507, 368] width 15 height 15
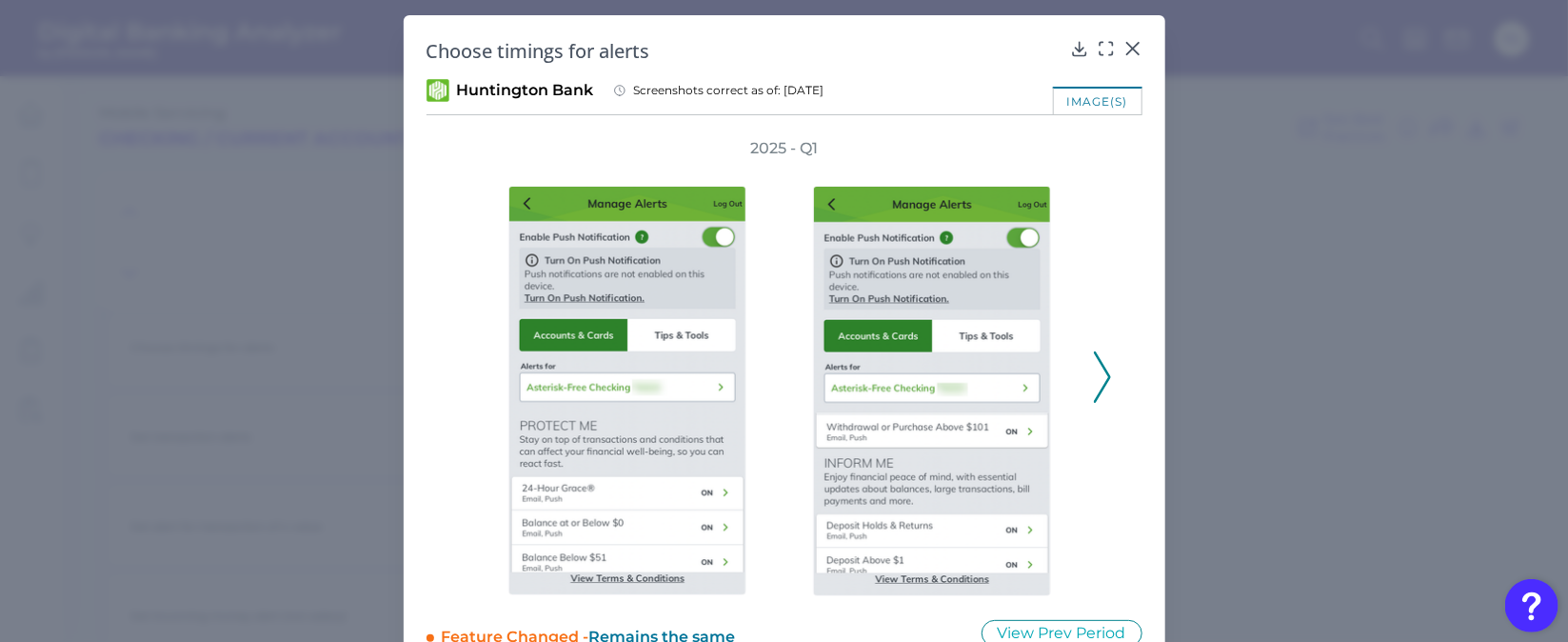
click at [1103, 355] on icon at bounding box center [1102, 377] width 17 height 52
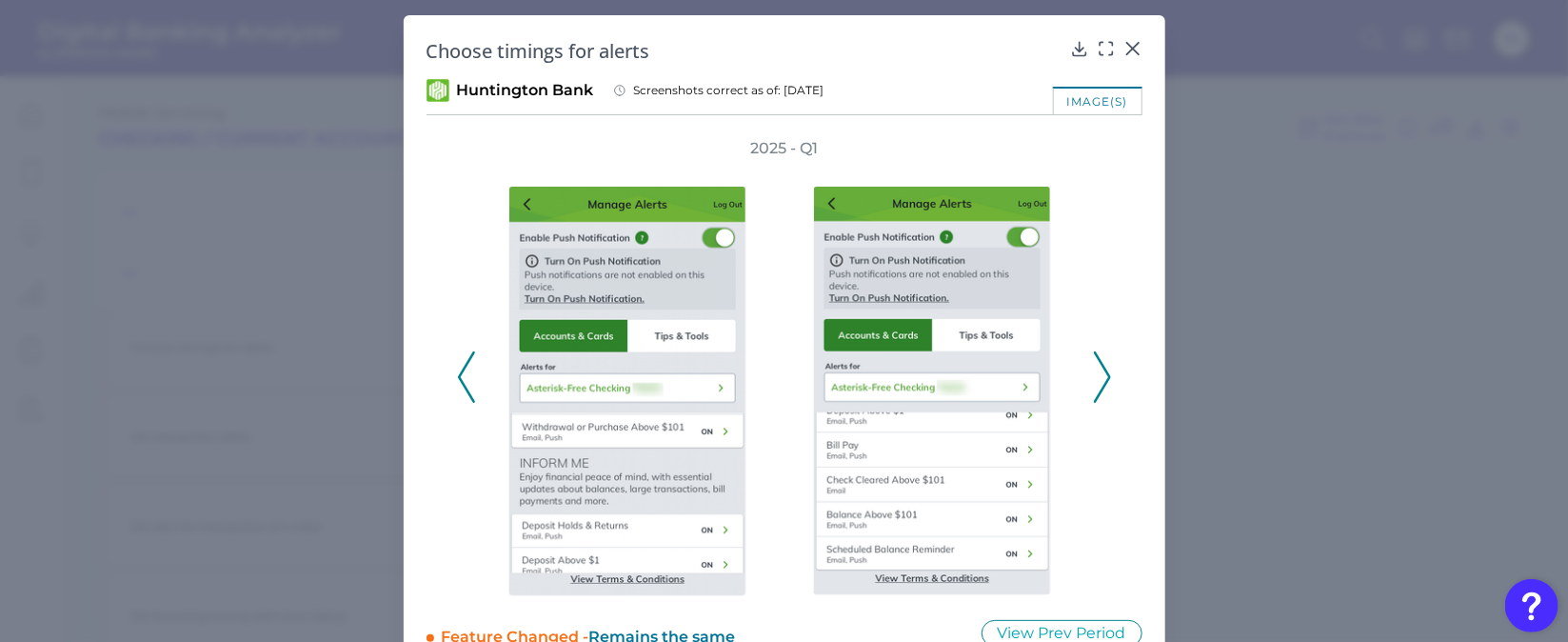
click at [1100, 361] on icon at bounding box center [1102, 377] width 17 height 52
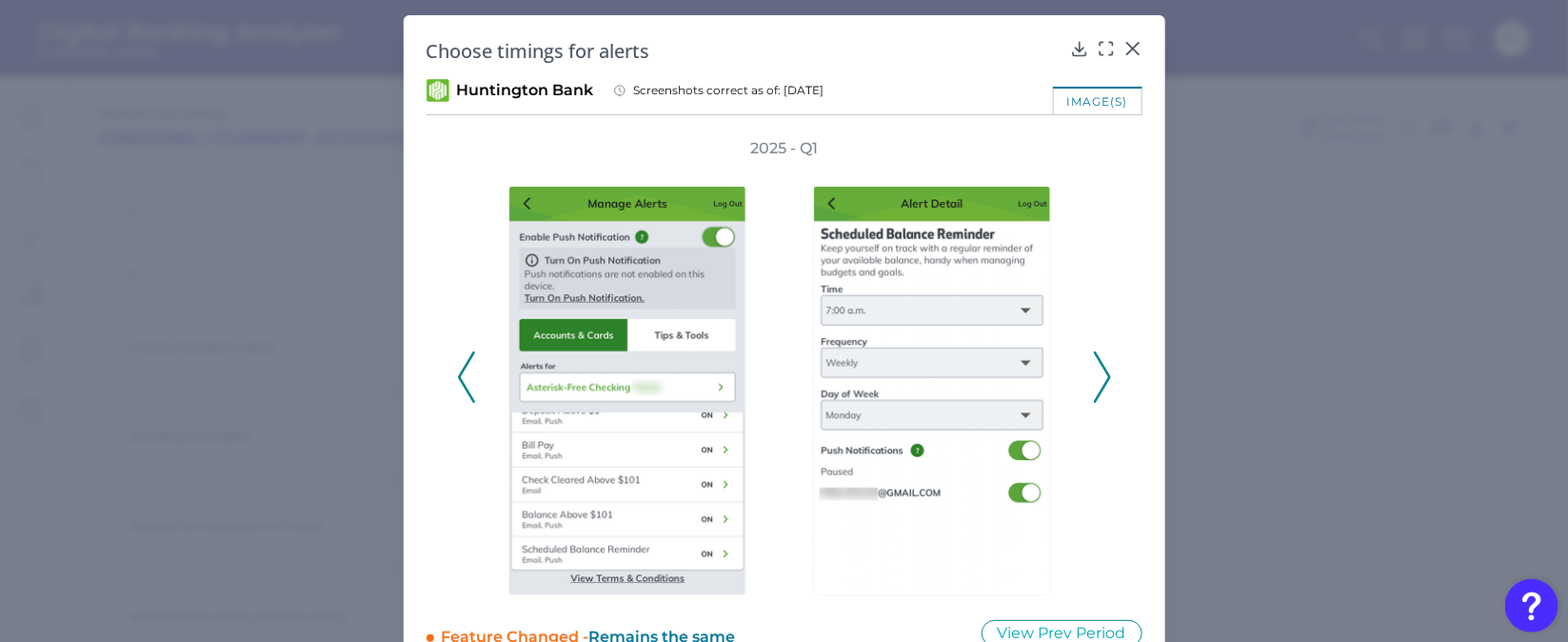
click at [1100, 361] on icon at bounding box center [1102, 377] width 17 height 52
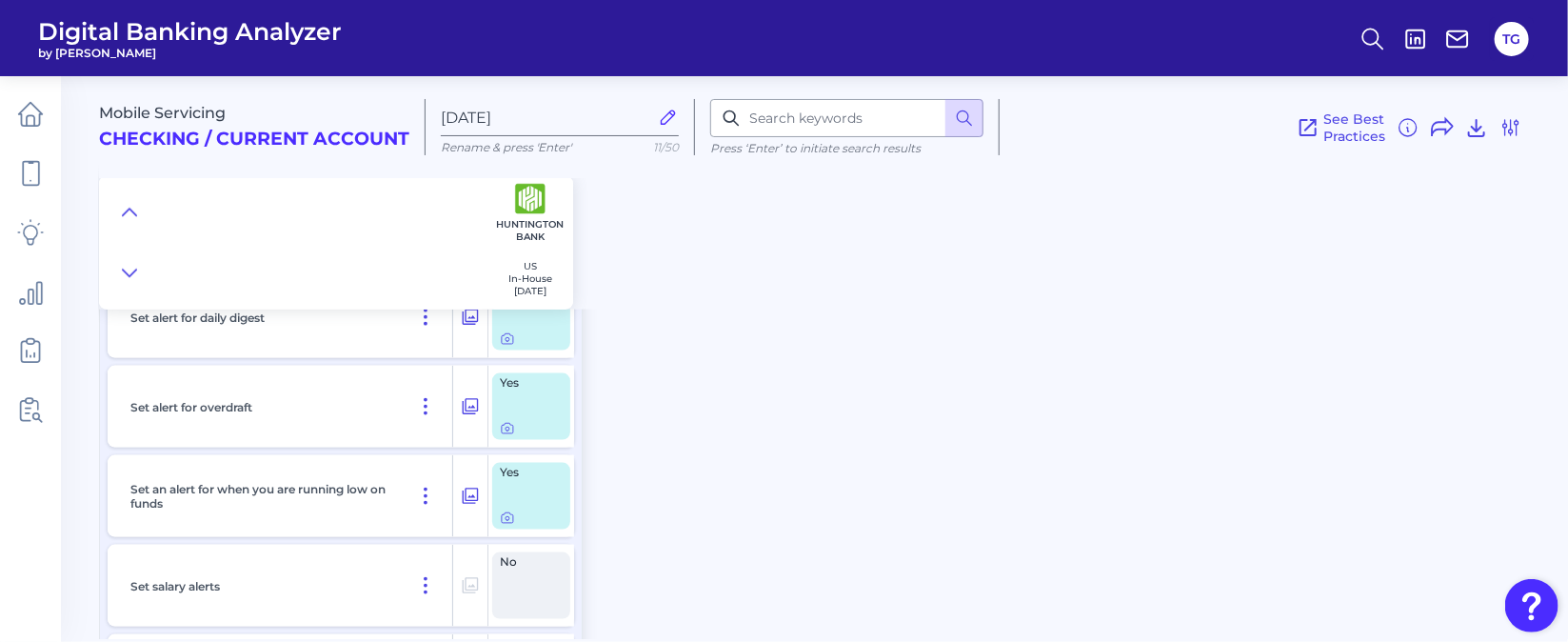
scroll to position [1113, 0]
click at [509, 509] on icon at bounding box center [508, 513] width 12 height 11
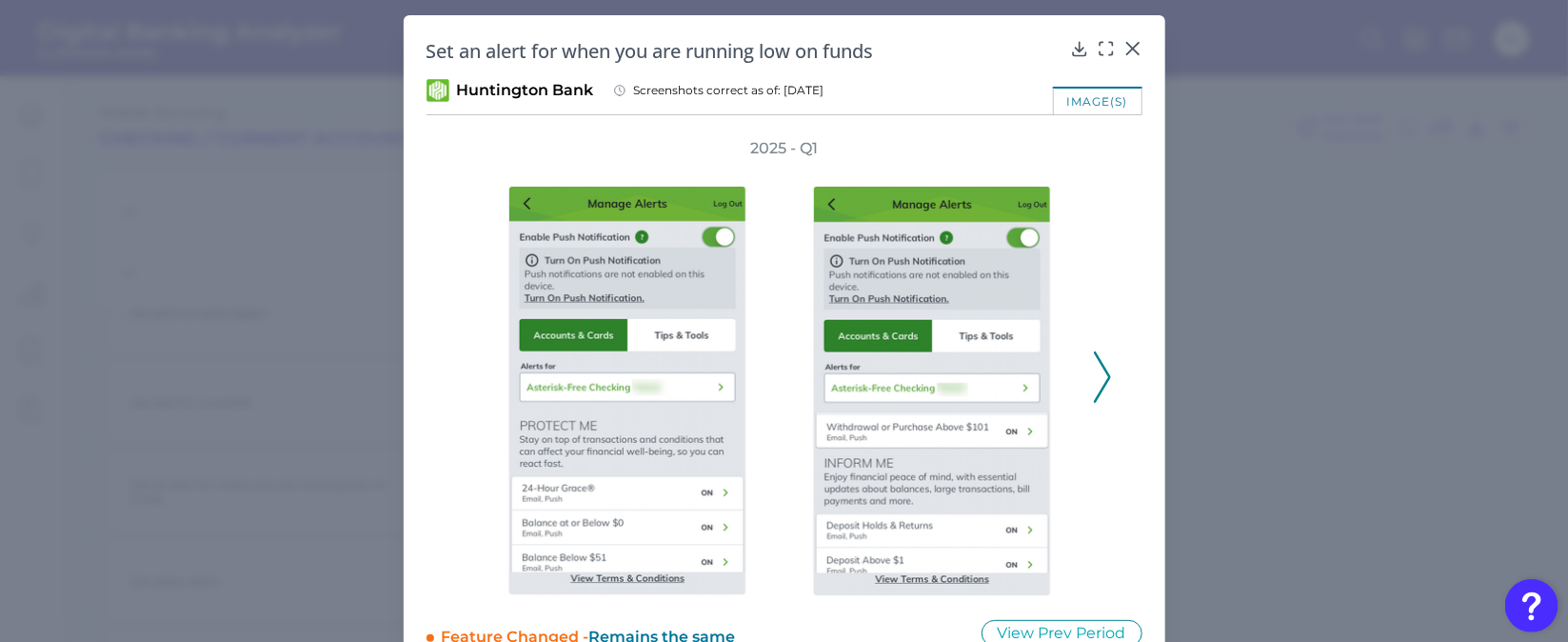
click at [1103, 380] on icon at bounding box center [1102, 377] width 17 height 52
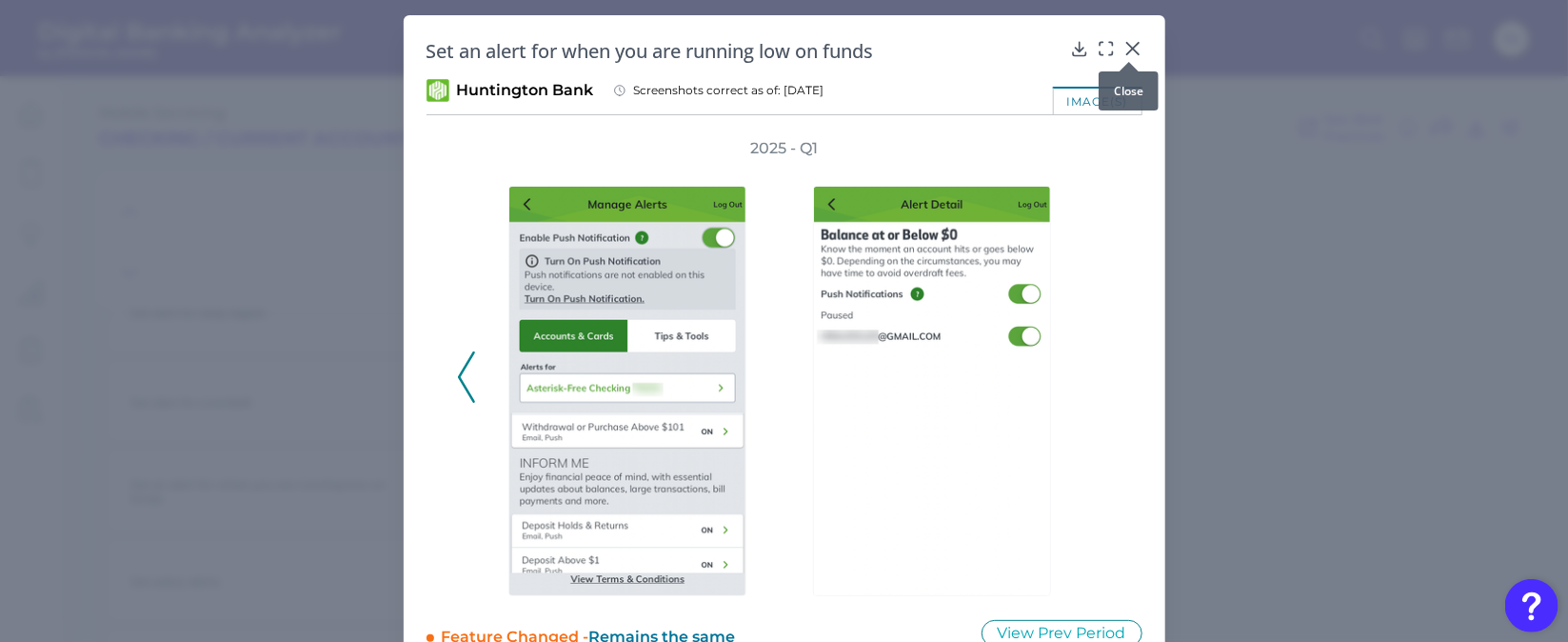
click at [1126, 45] on icon at bounding box center [1132, 49] width 12 height 12
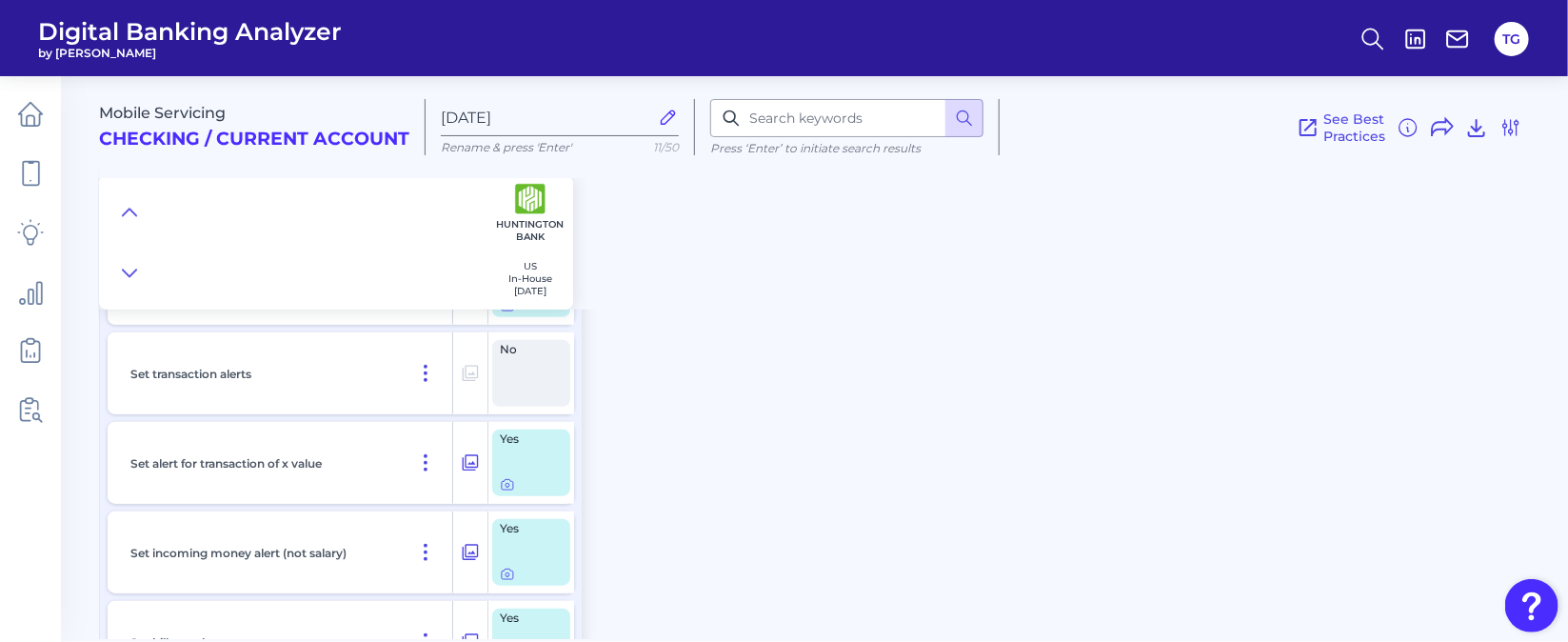
scroll to position [542, 0]
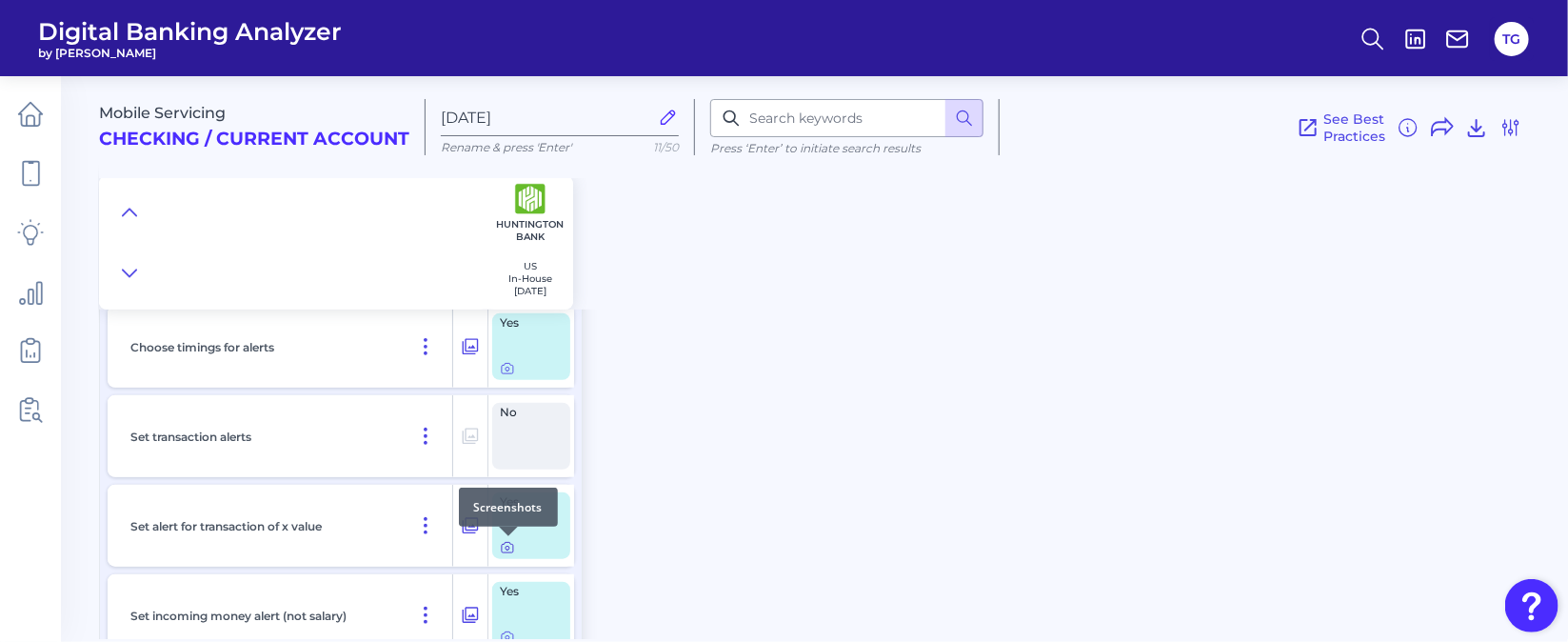
click at [505, 540] on div at bounding box center [508, 536] width 19 height 19
click at [503, 549] on icon at bounding box center [507, 547] width 15 height 15
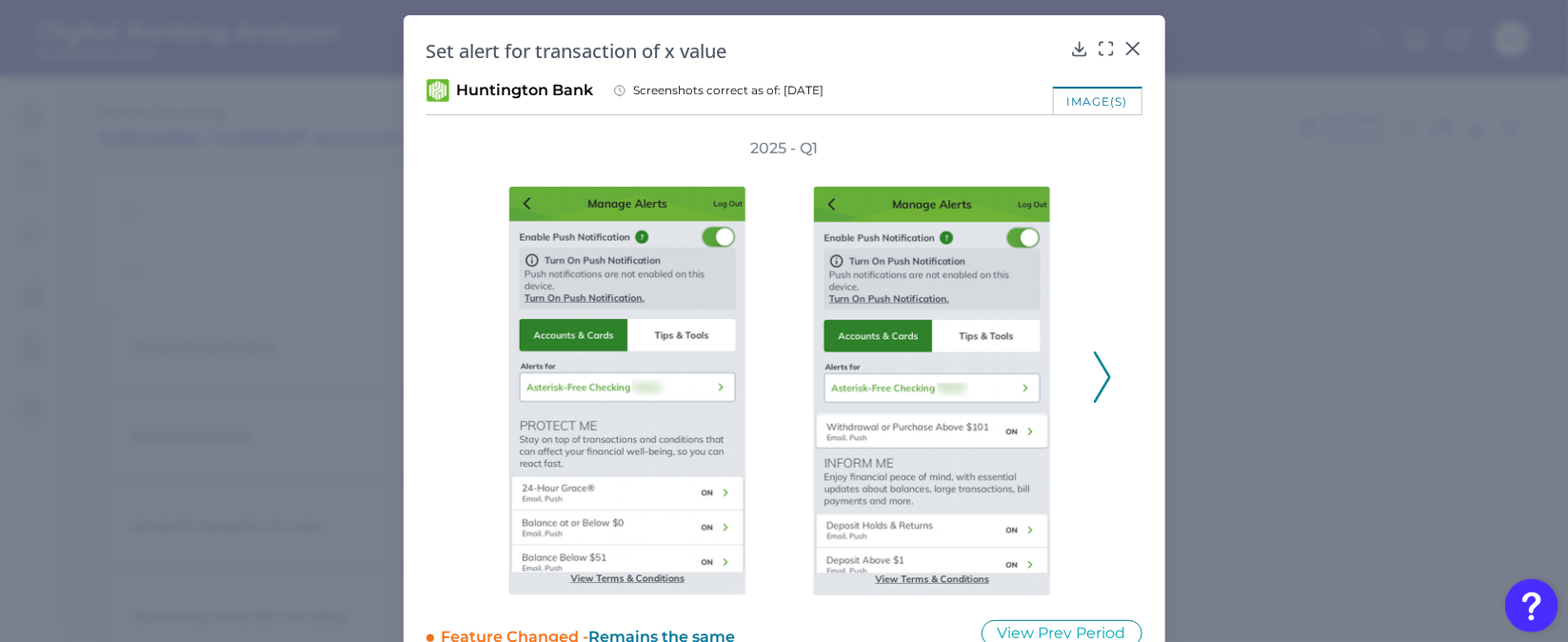
click at [1102, 374] on icon at bounding box center [1102, 377] width 17 height 52
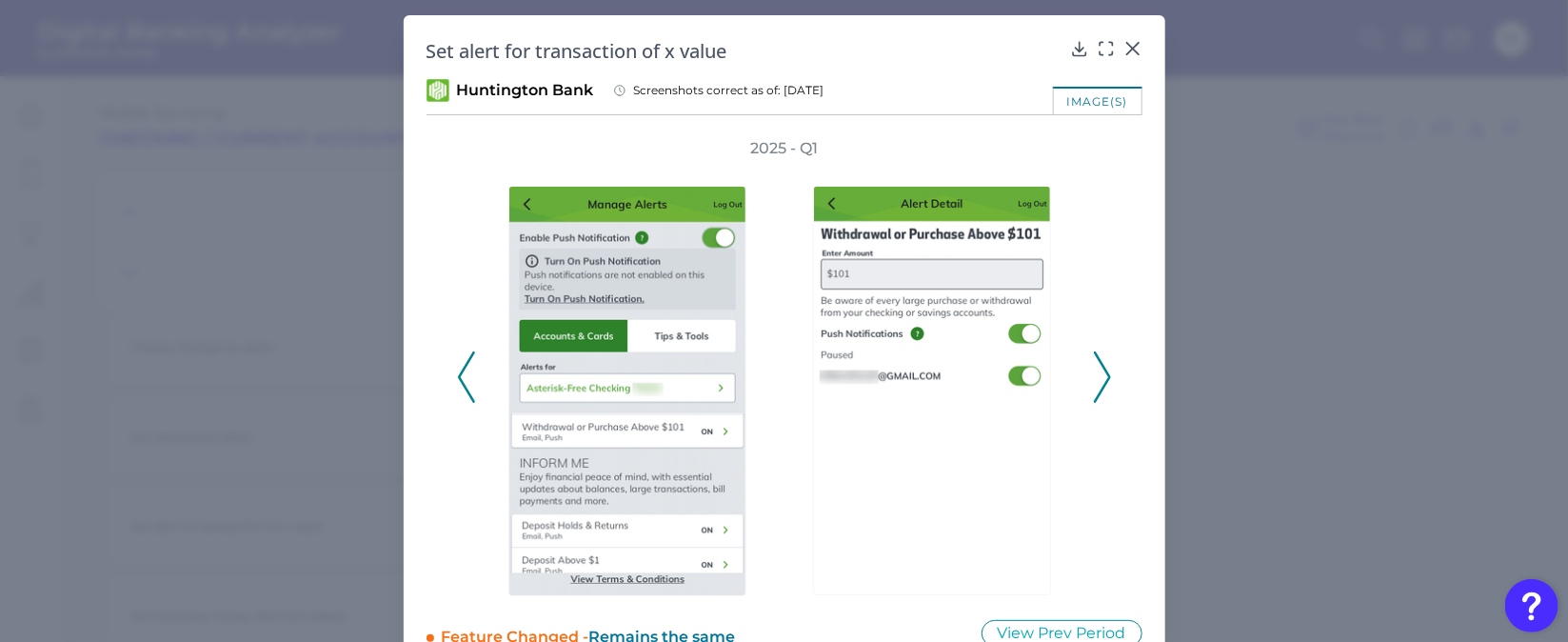
click at [1105, 374] on polyline at bounding box center [1102, 377] width 14 height 49
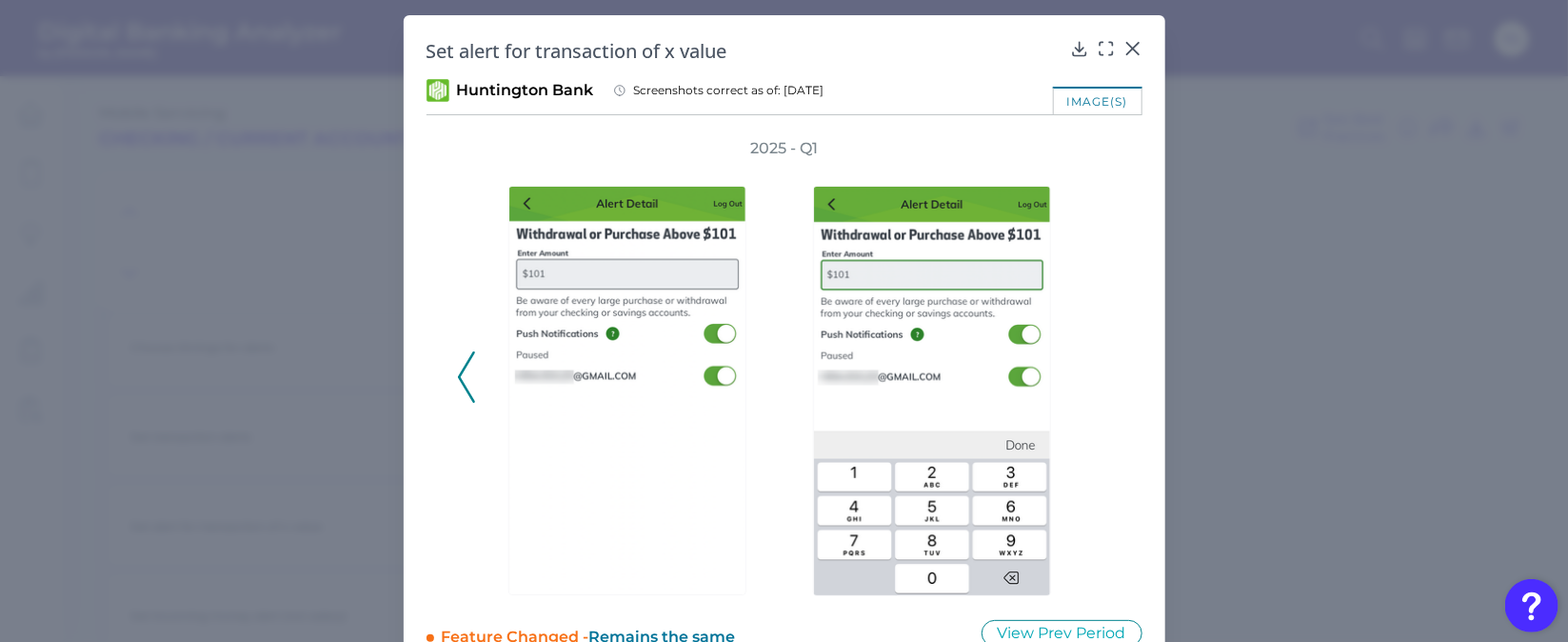
click at [1105, 375] on div "2025 - Q1" at bounding box center [785, 367] width 655 height 458
click at [1076, 42] on icon at bounding box center [1079, 48] width 12 height 13
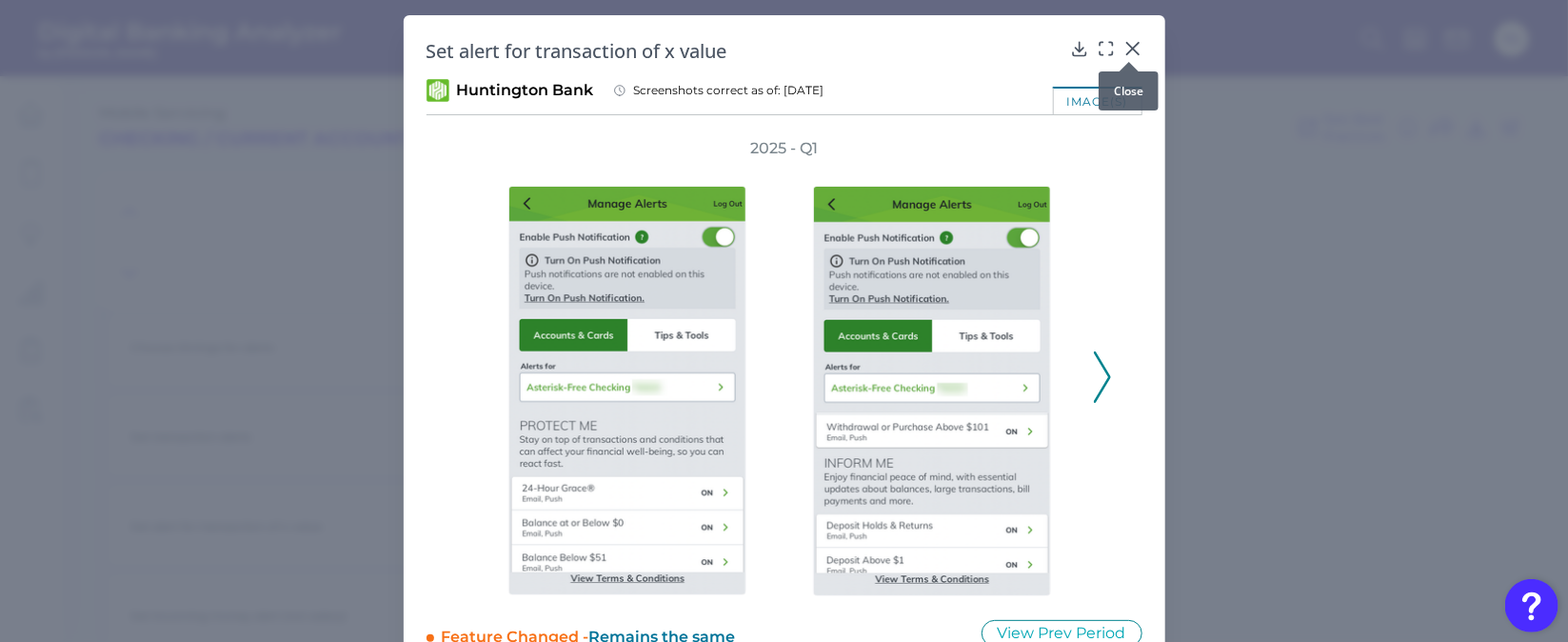
click at [1131, 54] on div at bounding box center [1128, 62] width 19 height 19
click at [1131, 46] on icon at bounding box center [1132, 49] width 12 height 12
